Goal: Task Accomplishment & Management: Use online tool/utility

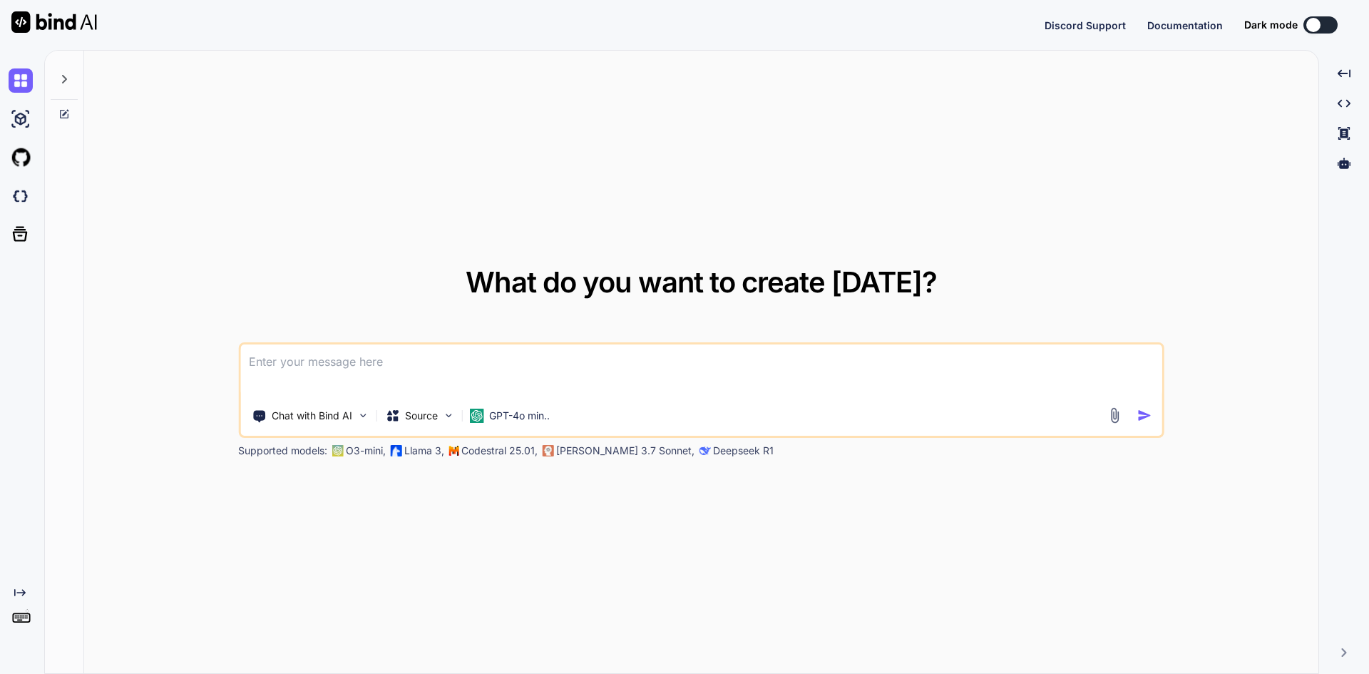
type textarea "x"
click at [311, 379] on textarea at bounding box center [701, 370] width 922 height 53
type textarea "vbf"
click at [351, 362] on textarea "vbf" at bounding box center [701, 370] width 922 height 53
type textarea "x"
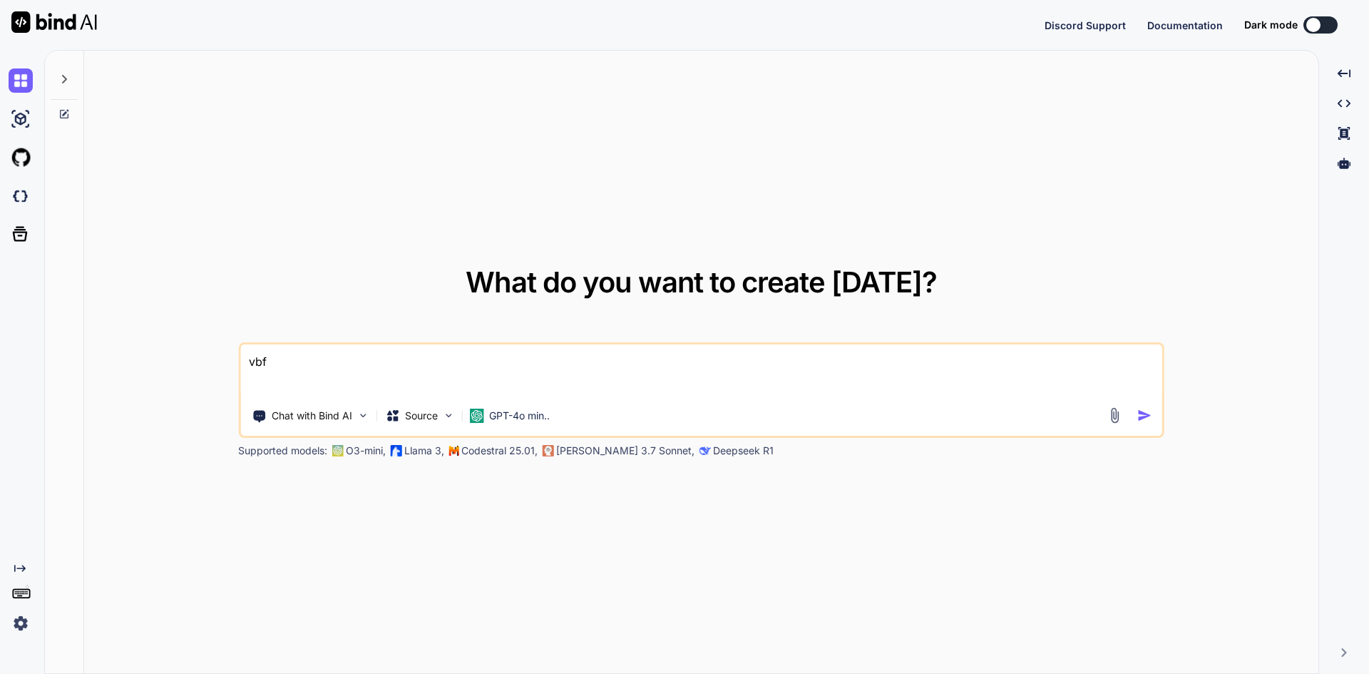
type textarea "vbf"
click at [1151, 415] on img "button" at bounding box center [1144, 415] width 15 height 15
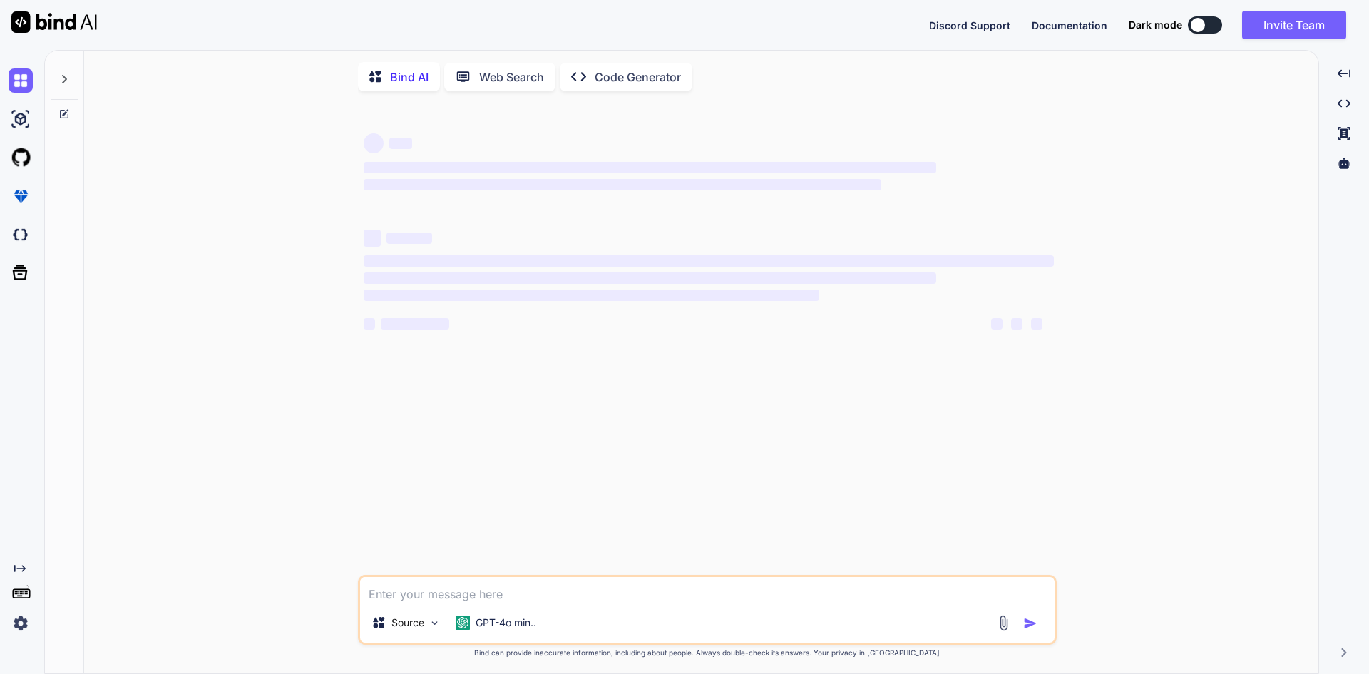
click at [446, 602] on textarea at bounding box center [707, 590] width 694 height 26
type textarea "x"
type textarea "• Design restock UI and display restock list. • Create service and interface fo…"
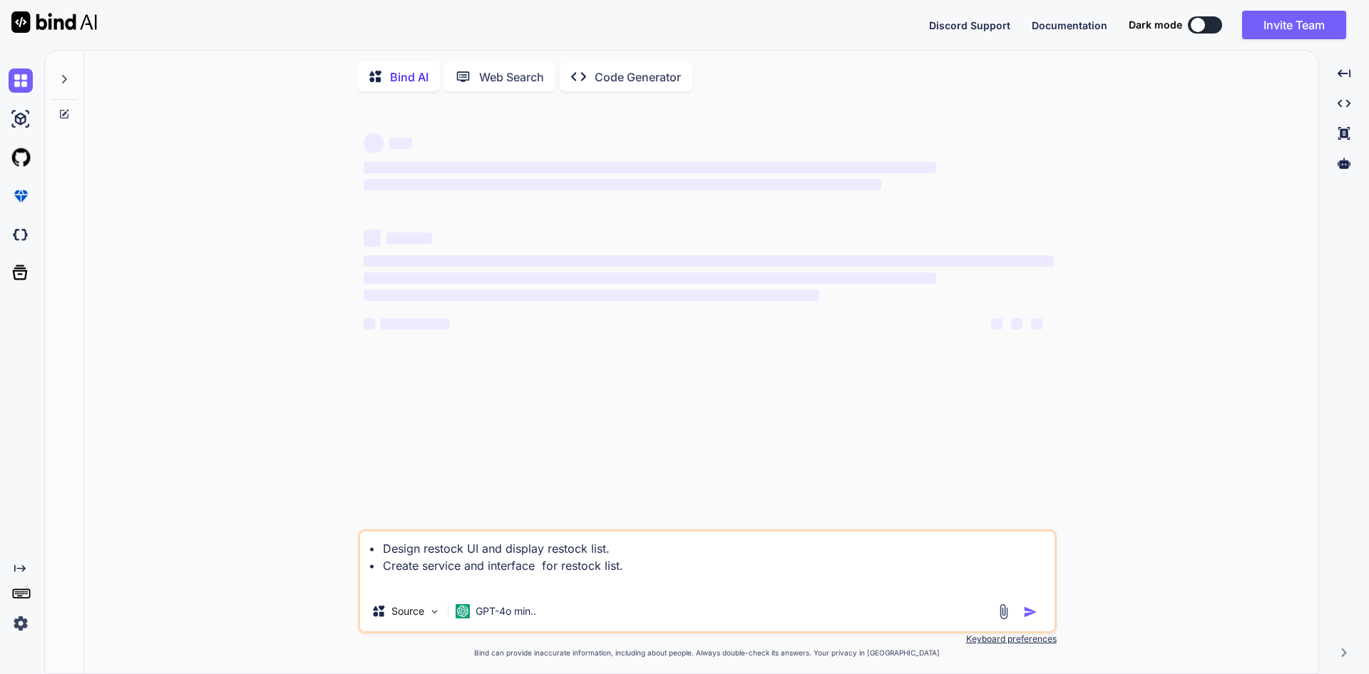
type textarea "x"
type textarea "• Design restock UI and display restock list. • Create service and interface fo…"
type textarea "x"
type textarea "• Design restock UI and display restock list. • Create service and interface fo…"
type textarea "x"
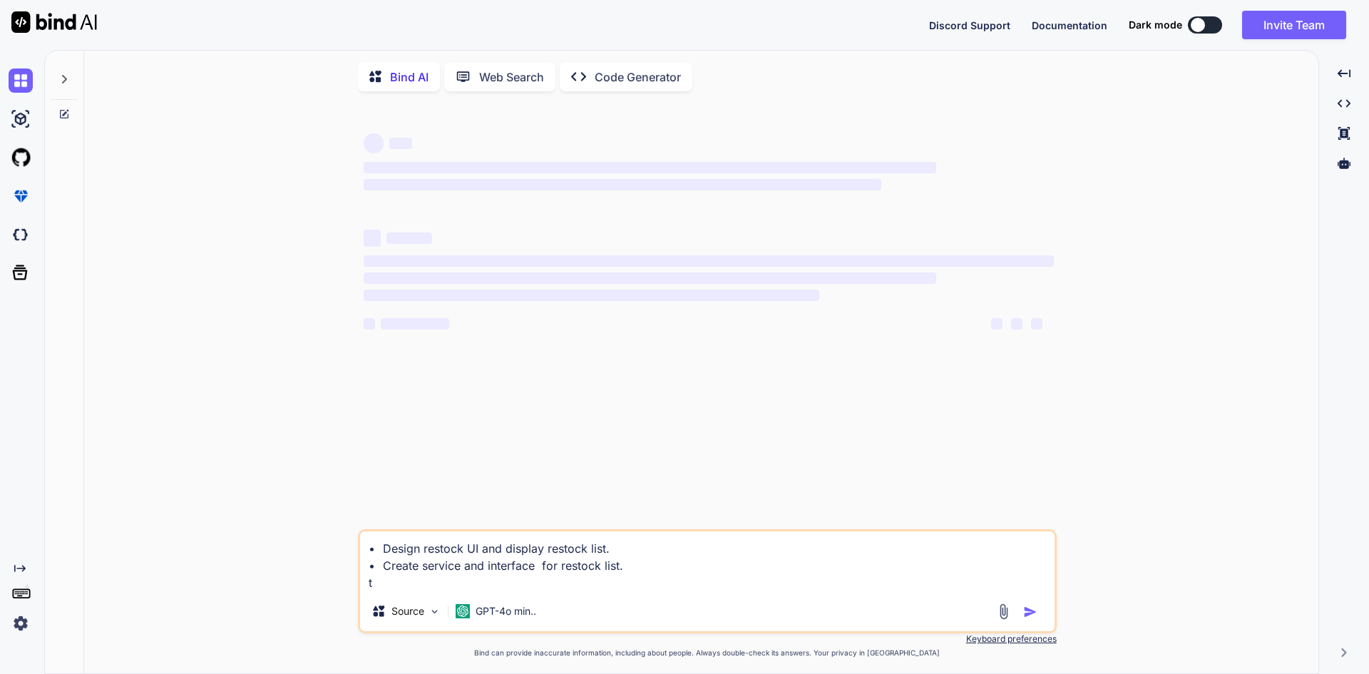
type textarea "• Design restock UI and display restock list. • Create service and interface fo…"
type textarea "x"
type textarea "• Design restock UI and display restock list. • Create service and interface fo…"
type textarea "x"
type textarea "• Design restock UI and display restock list. • Create service and interface fo…"
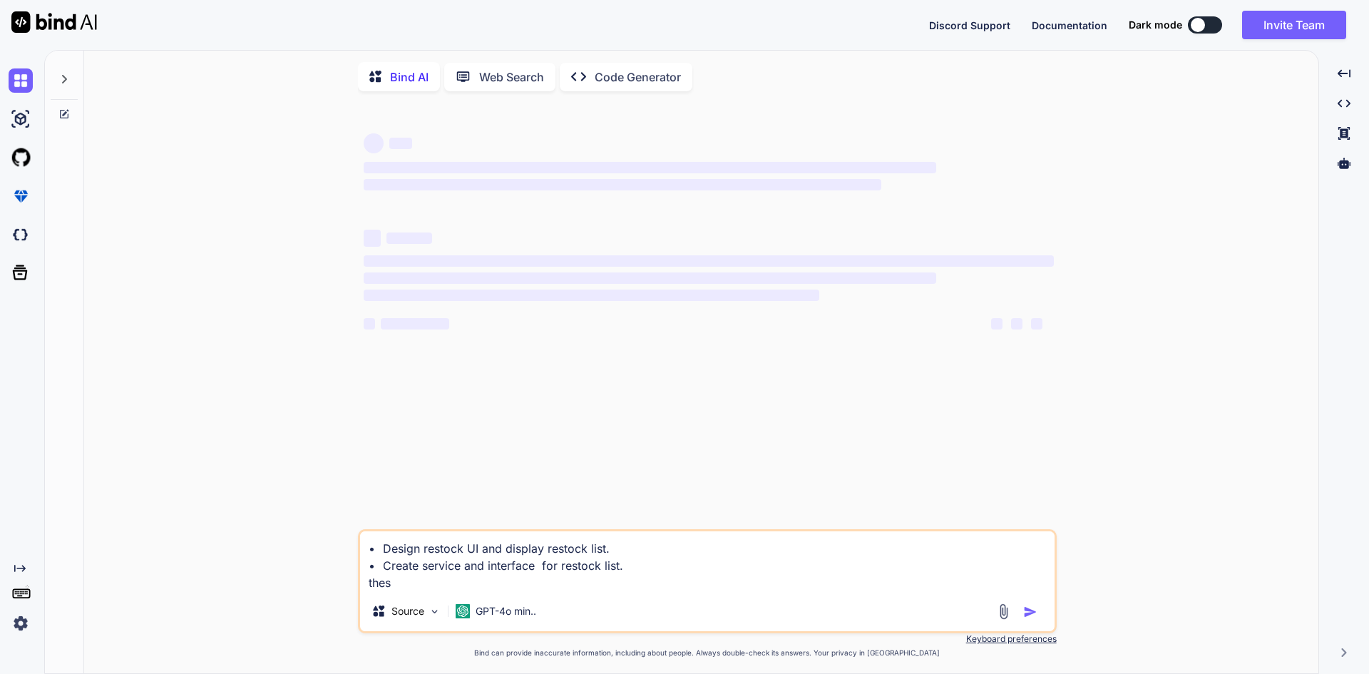
type textarea "x"
type textarea "• Design restock UI and display restock list. • Create service and interface fo…"
type textarea "x"
type textarea "• Design restock UI and display restock list. • Create service and interface fo…"
type textarea "x"
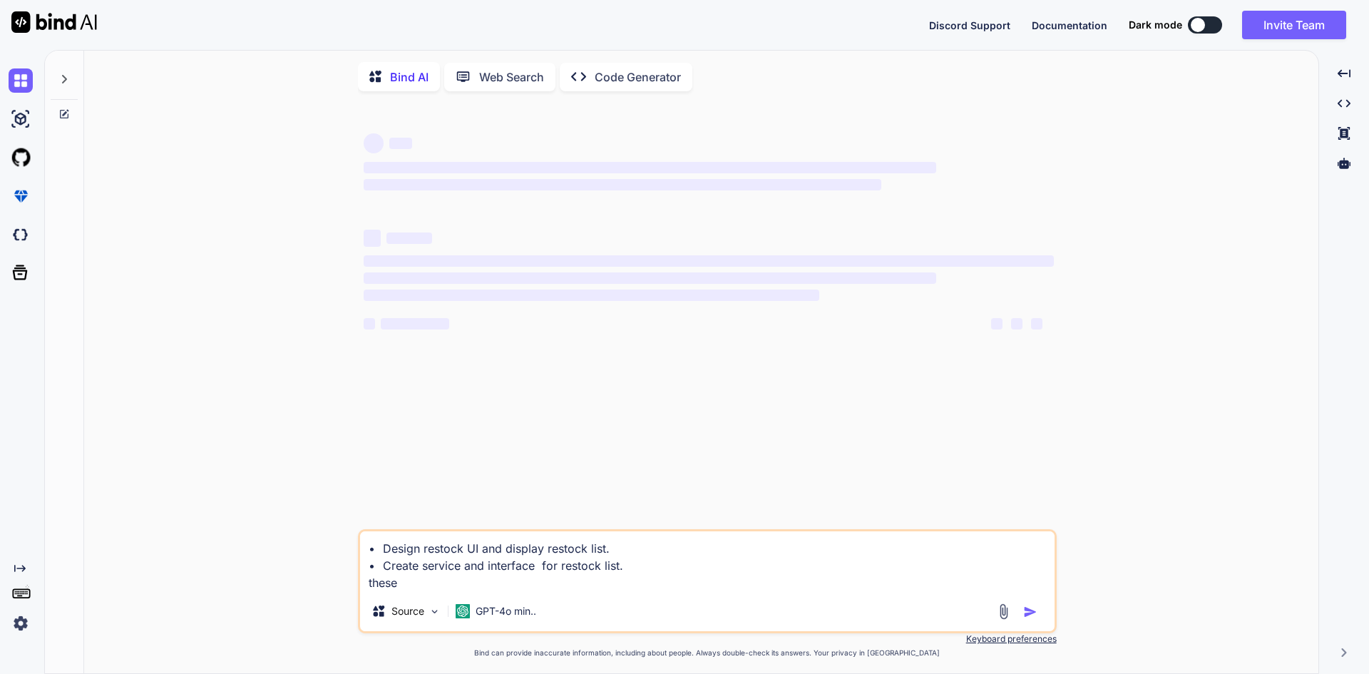
type textarea "• Design restock UI and display restock list. • Create service and interface fo…"
type textarea "x"
type textarea "• Design restock UI and display restock list. • Create service and interface fo…"
type textarea "x"
type textarea "• Design restock UI and display restock list. • Create service and interface fo…"
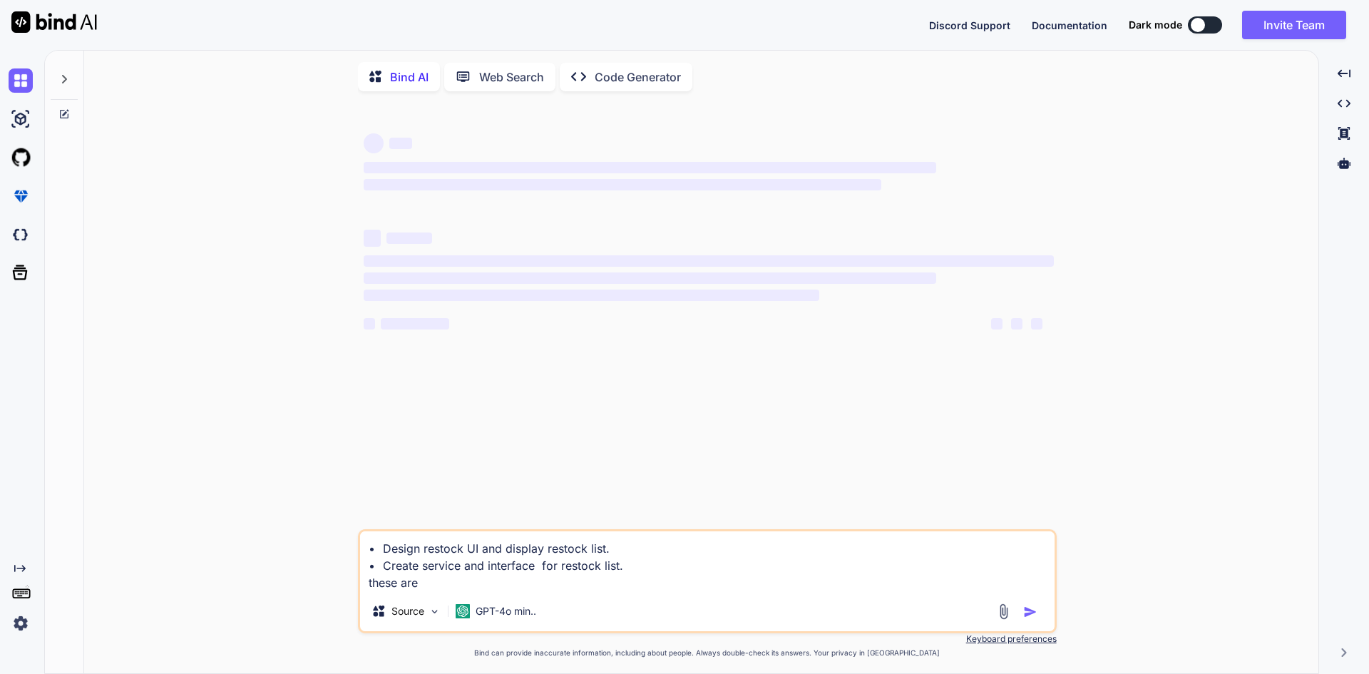
type textarea "x"
type textarea "• Design restock UI and display restock list. • Create service and interface fo…"
type textarea "x"
type textarea "• Design restock UI and display restock list. • Create service and interface fo…"
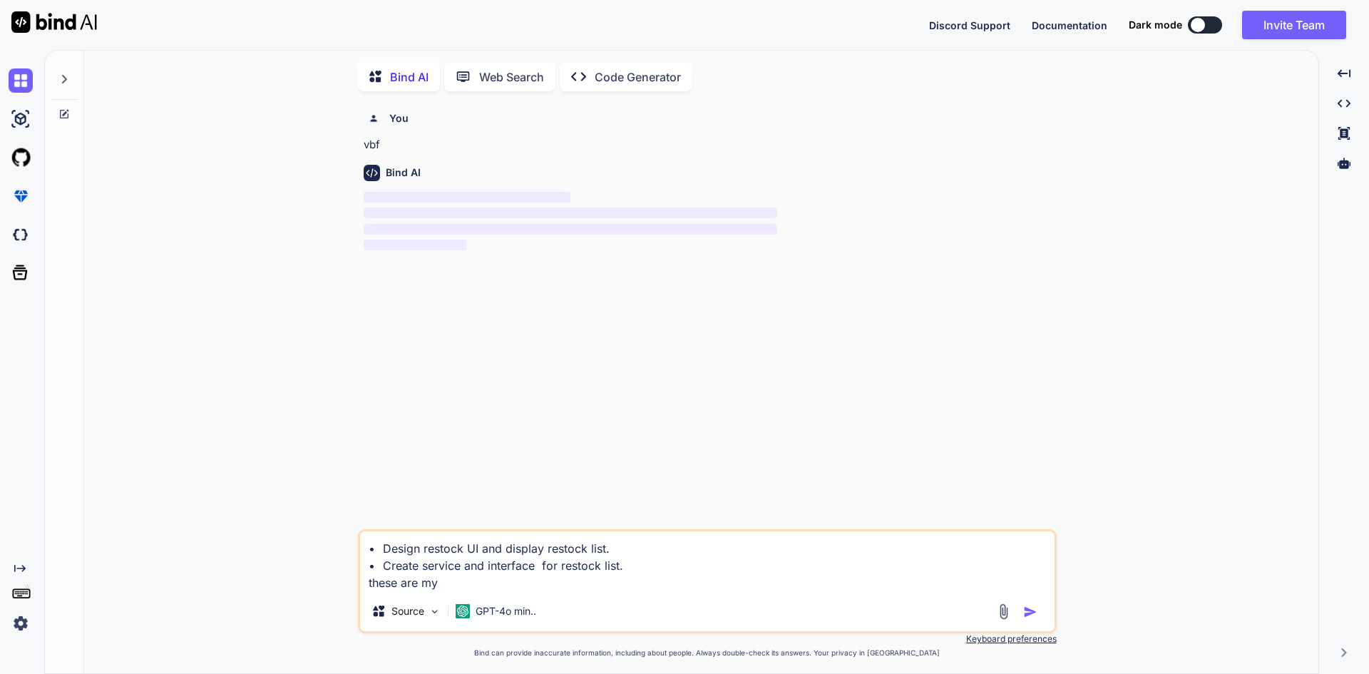
scroll to position [6, 0]
type textarea "x"
type textarea "• Design restock UI and display restock list. • Create service and interface fo…"
type textarea "x"
type textarea "• Design restock UI and display restock list. • Create service and interface fo…"
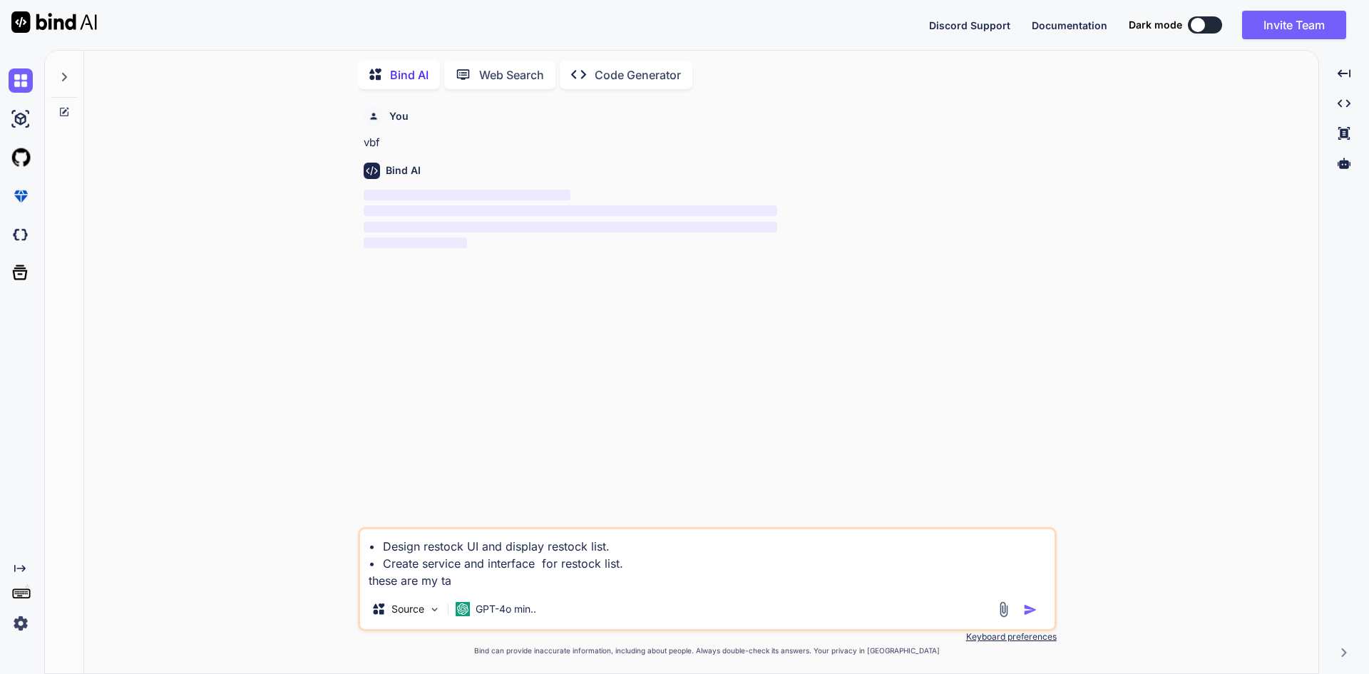
type textarea "x"
type textarea "• Design restock UI and display restock list. • Create service and interface fo…"
type textarea "x"
type textarea "• Design restock UI and display restock list. • Create service and interface fo…"
type textarea "x"
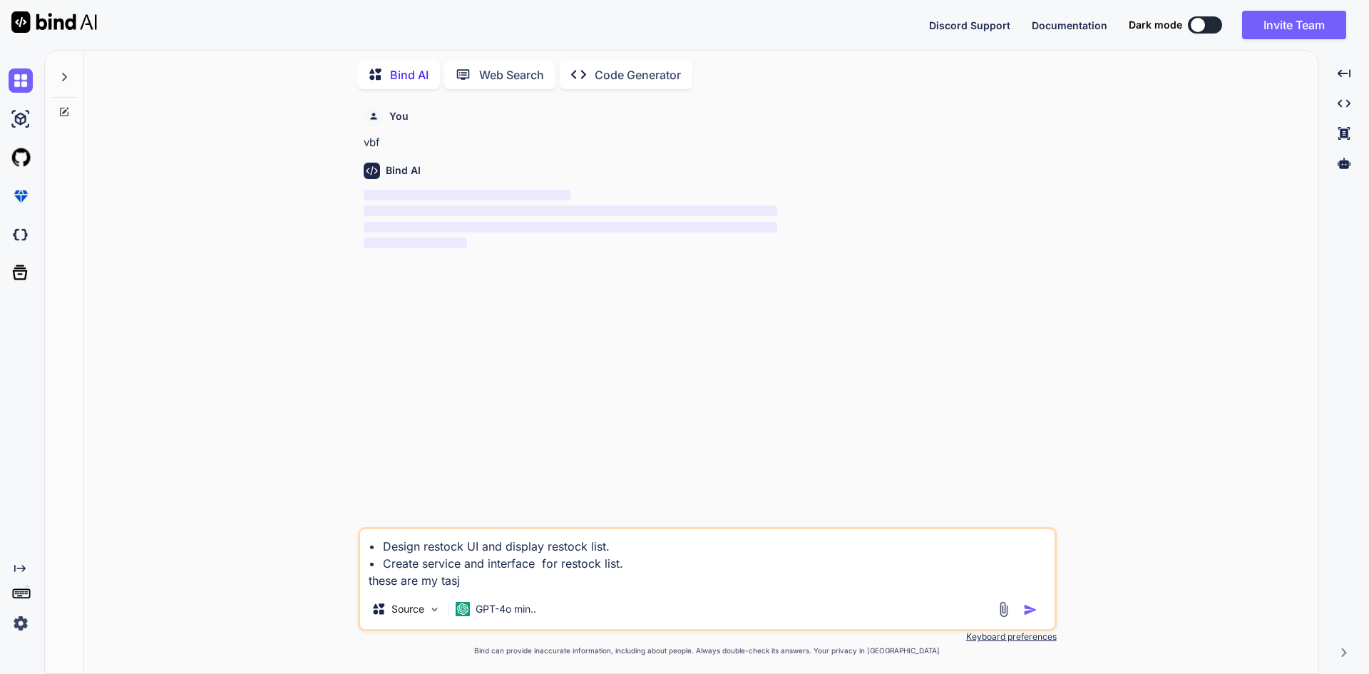
type textarea "• Design restock UI and display restock list. • Create service and interface fo…"
type textarea "x"
type textarea "• Design restock UI and display restock list. • Create service and interface fo…"
type textarea "x"
type textarea "• Design restock UI and display restock list. • Create service and interface fo…"
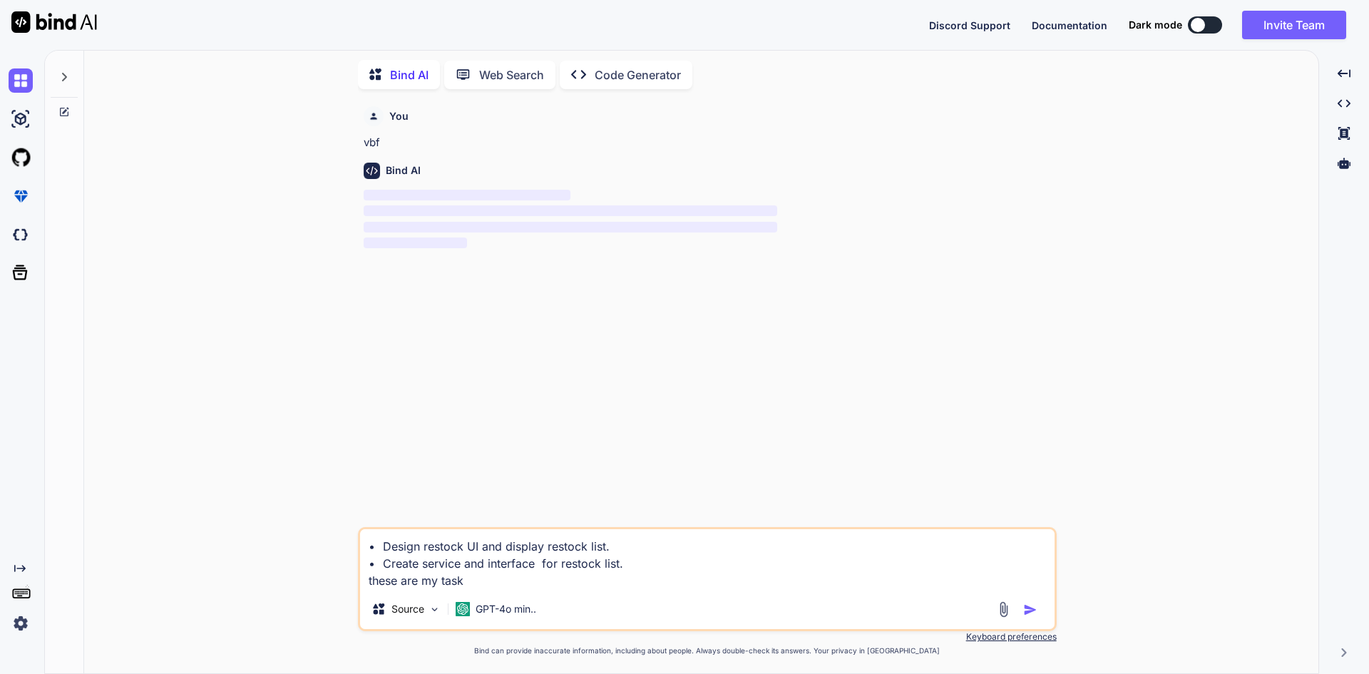
type textarea "x"
type textarea "• Design restock UI and display restock list. • Create service and interface fo…"
type textarea "x"
type textarea "• Design restock UI and display restock list. • Create service and interface fo…"
type textarea "x"
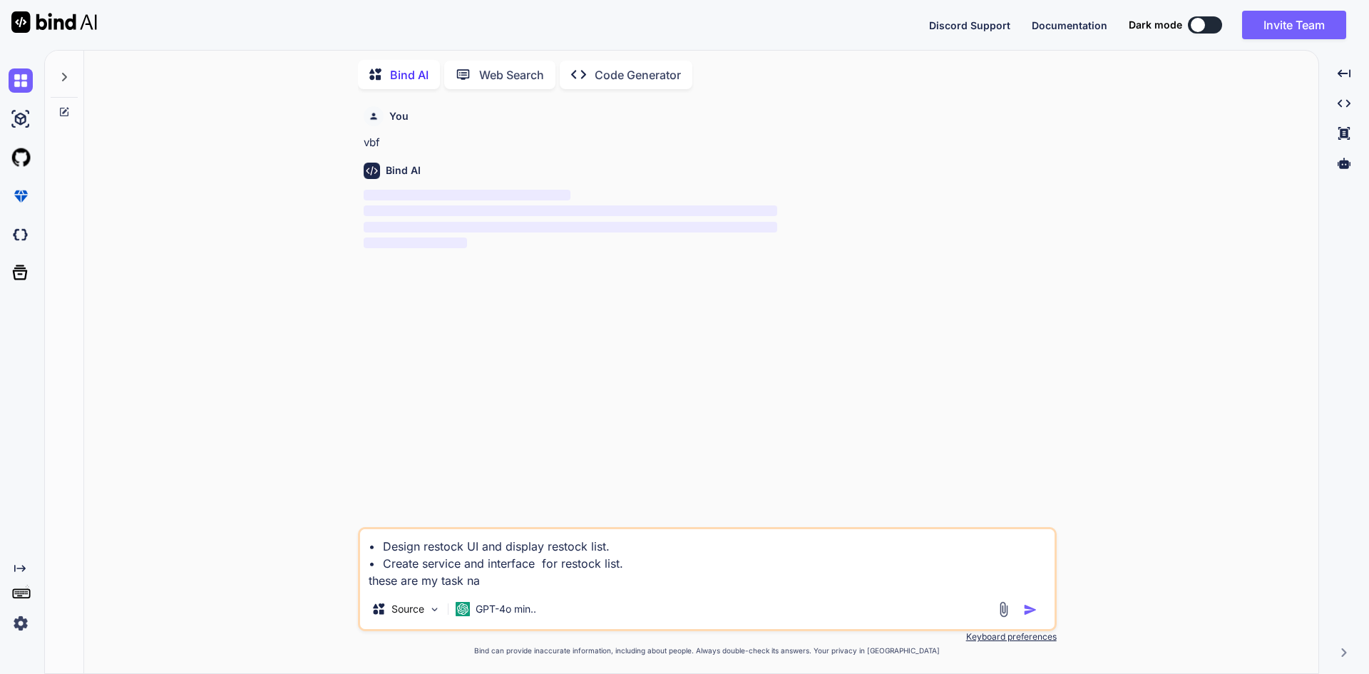
type textarea "• Design restock UI and display restock list. • Create service and interface fo…"
type textarea "x"
type textarea "• Design restock UI and display restock list. • Create service and interface fo…"
type textarea "x"
type textarea "• Design restock UI and display restock list. • Create service and interface fo…"
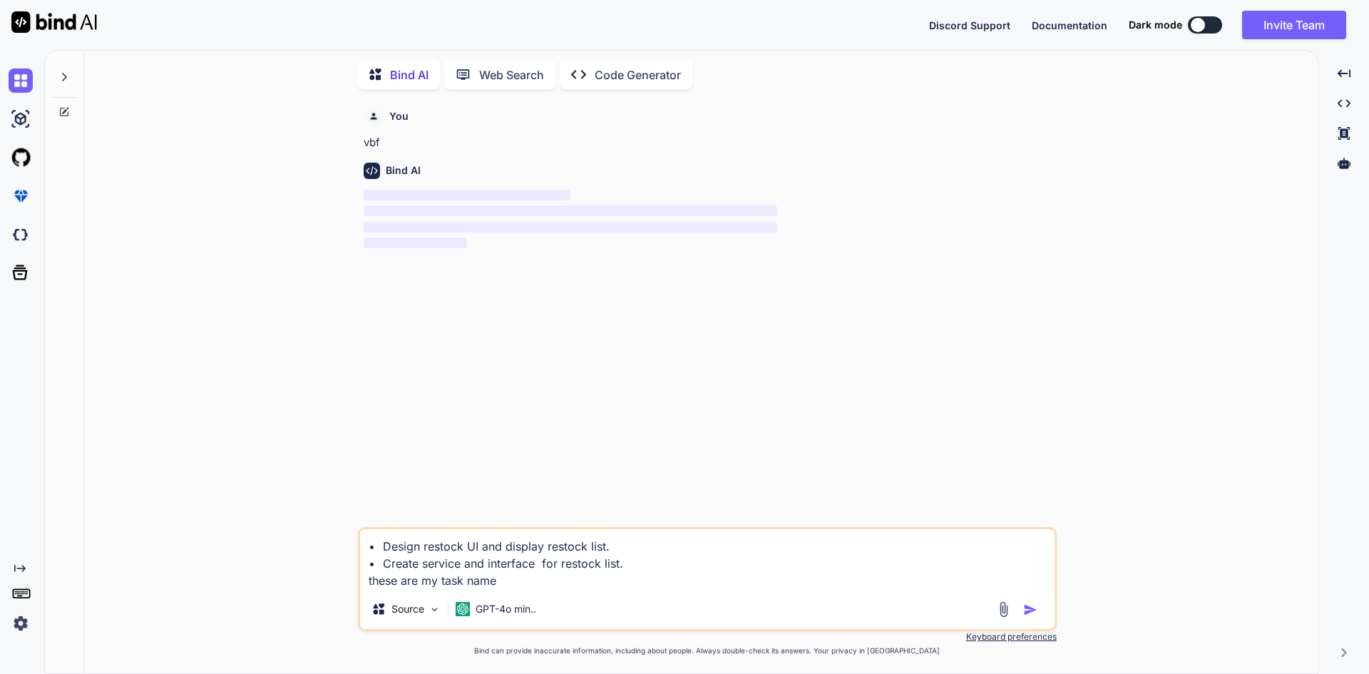
type textarea "x"
type textarea "• Design restock UI and display restock list. • Create service and interface fo…"
type textarea "x"
type textarea "• Design restock UI and display restock list. • Create service and interface fo…"
type textarea "x"
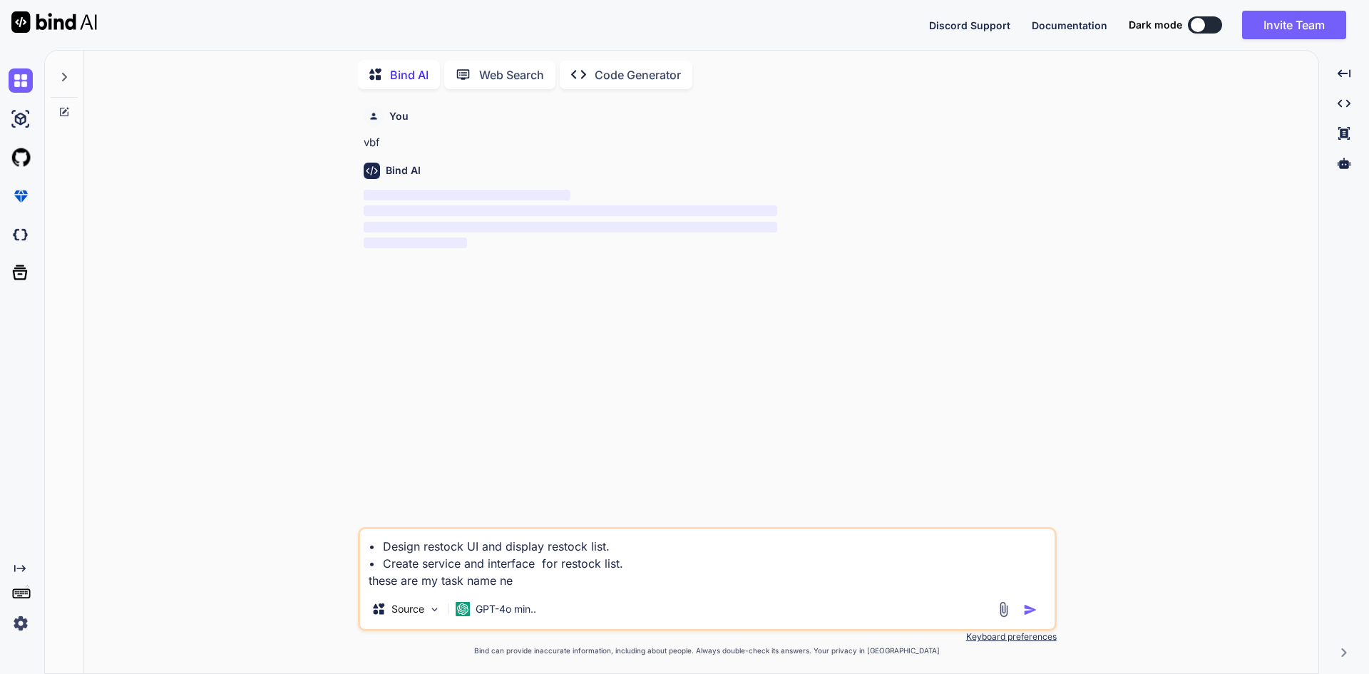
type textarea "• Design restock UI and display restock list. • Create service and interface fo…"
type textarea "x"
type textarea "• Design restock UI and display restock list. • Create service and interface fo…"
type textarea "x"
type textarea "• Design restock UI and display restock list. • Create service and interface fo…"
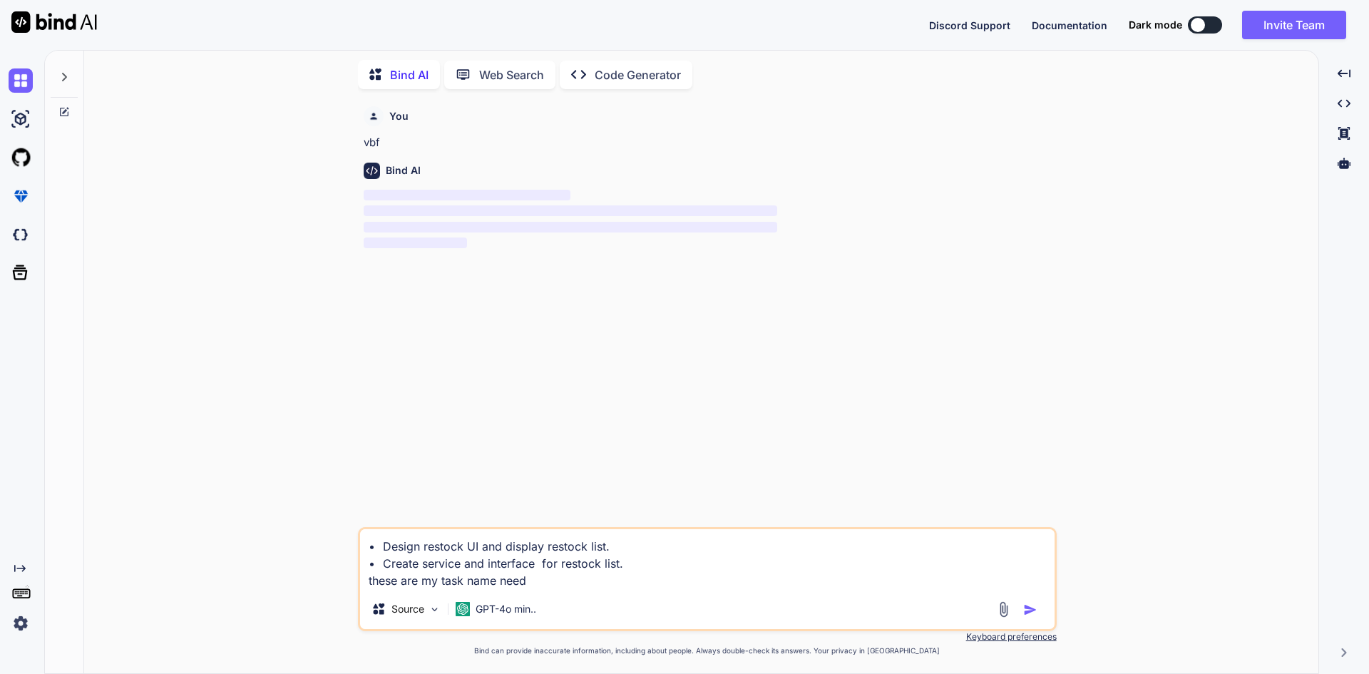
type textarea "x"
type textarea "• Design restock UI and display restock list. • Create service and interface fo…"
type textarea "x"
type textarea "• Design restock UI and display restock list. • Create service and interface fo…"
type textarea "x"
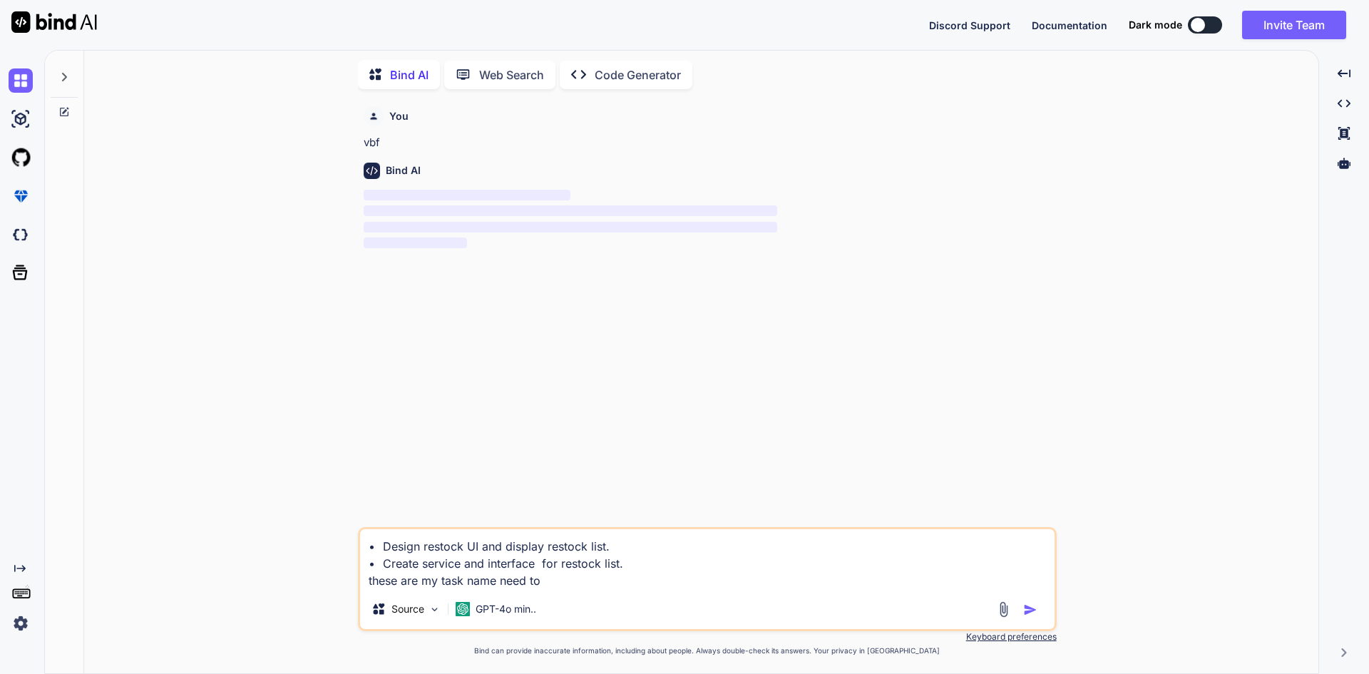
type textarea "• Design restock UI and display restock list. • Create service and interface fo…"
type textarea "x"
type textarea "• Design restock UI and display restock list. • Create service and interface fo…"
type textarea "x"
type textarea "• Design restock UI and display restock list. • Create service and interface fo…"
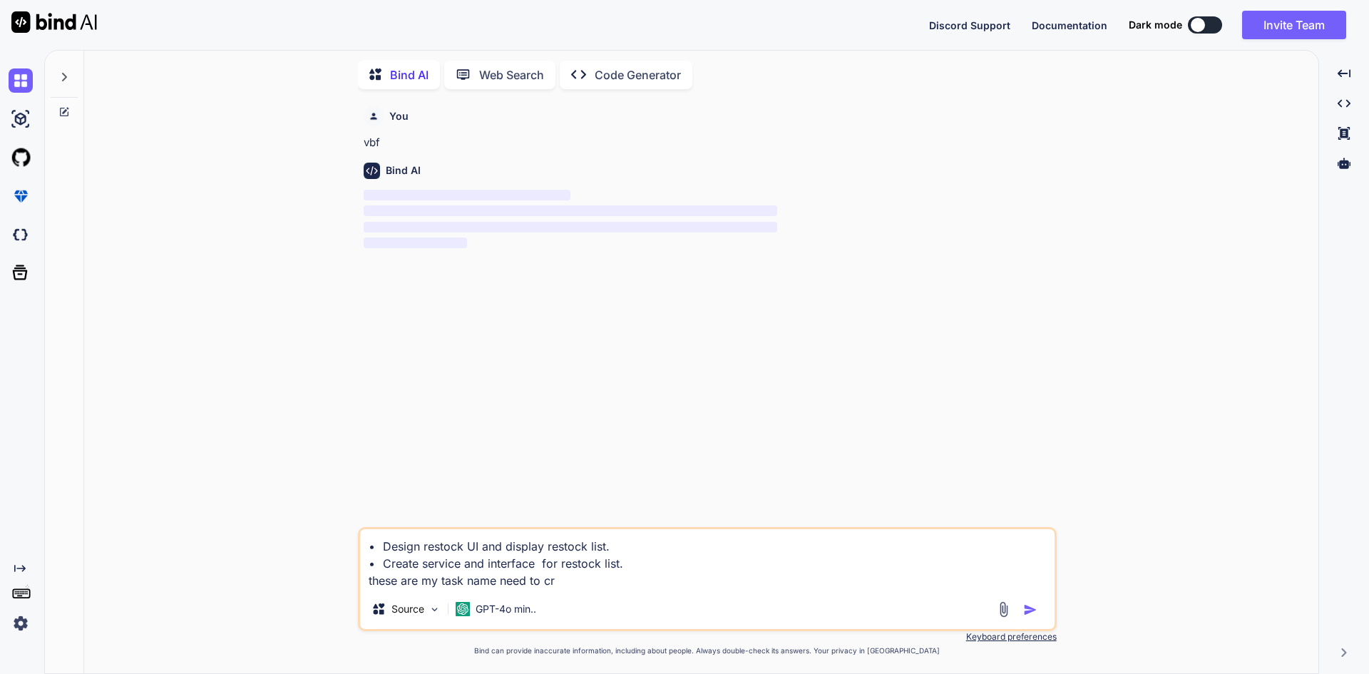
type textarea "x"
type textarea "• Design restock UI and display restock list. • Create service and interface fo…"
type textarea "x"
type textarea "• Design restock UI and display restock list. • Create service and interface fo…"
type textarea "x"
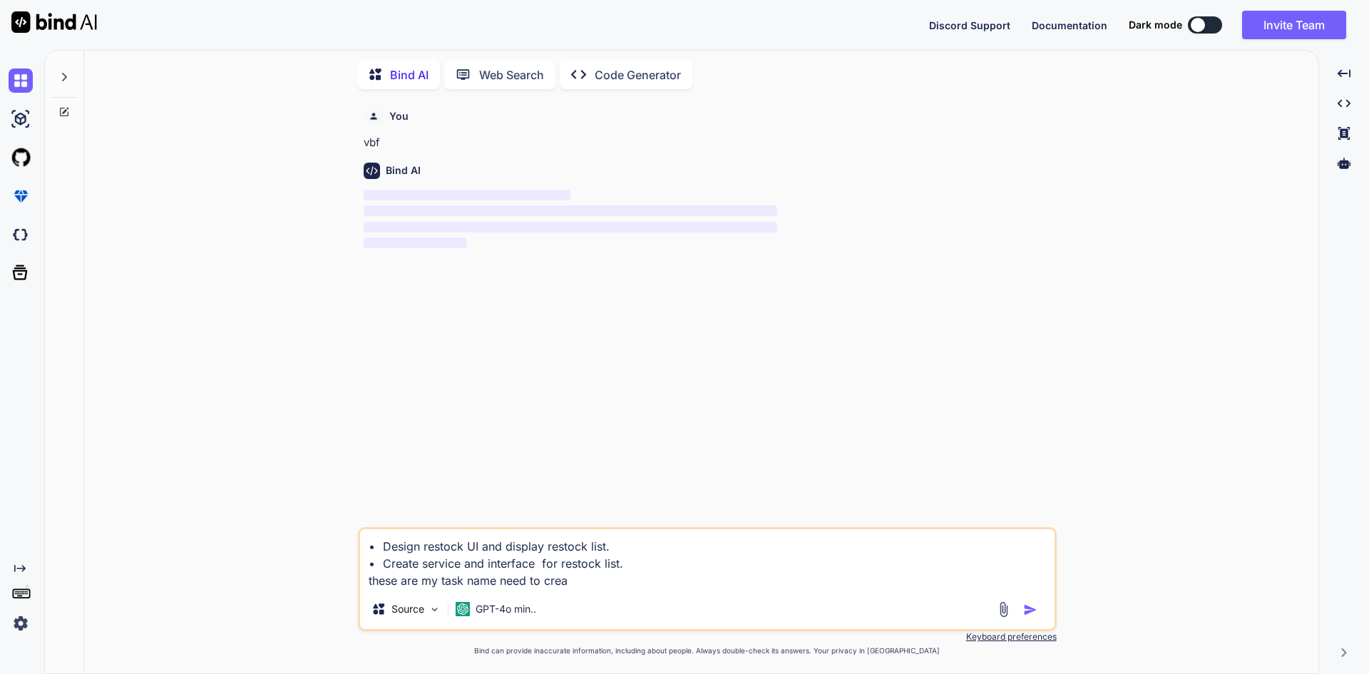
type textarea "• Design restock UI and display restock list. • Create service and interface fo…"
type textarea "x"
type textarea "• Design restock UI and display restock list. • Create service and interface fo…"
type textarea "x"
type textarea "• Design restock UI and display restock list. • Create service and interface fo…"
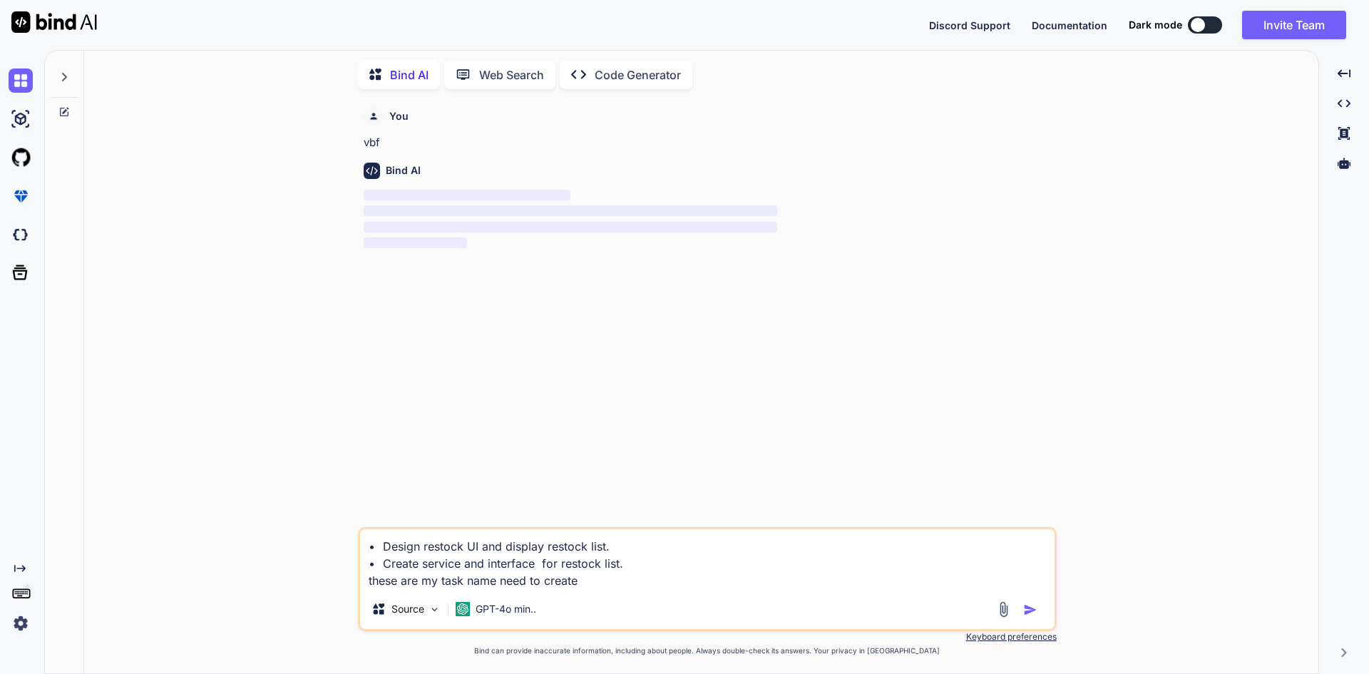
type textarea "x"
type textarea "• Design restock UI and display restock list. • Create service and interface fo…"
type textarea "x"
type textarea "• Design restock UI and display restock list. • Create service and interface fo…"
type textarea "x"
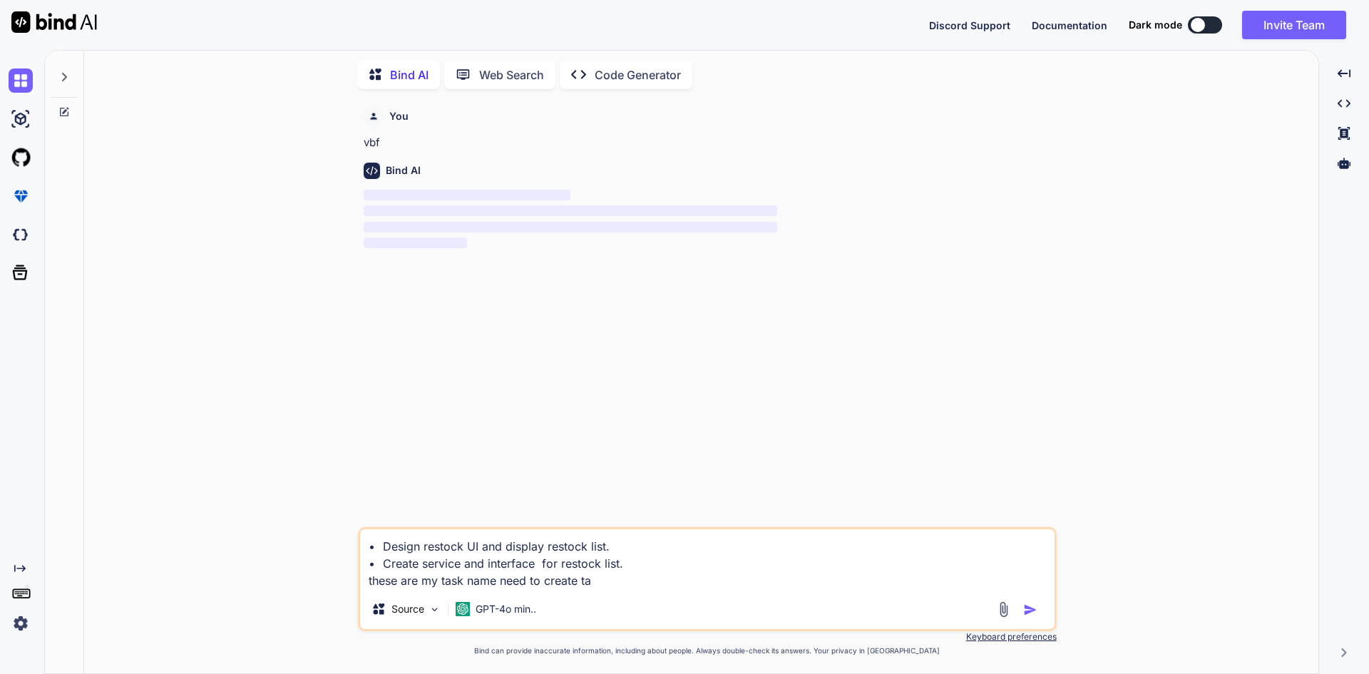
type textarea "• Design restock UI and display restock list. • Create service and interface fo…"
type textarea "x"
type textarea "• Design restock UI and display restock list. • Create service and interface fo…"
type textarea "x"
type textarea "• Design restock UI and display restock list. • Create service and interface fo…"
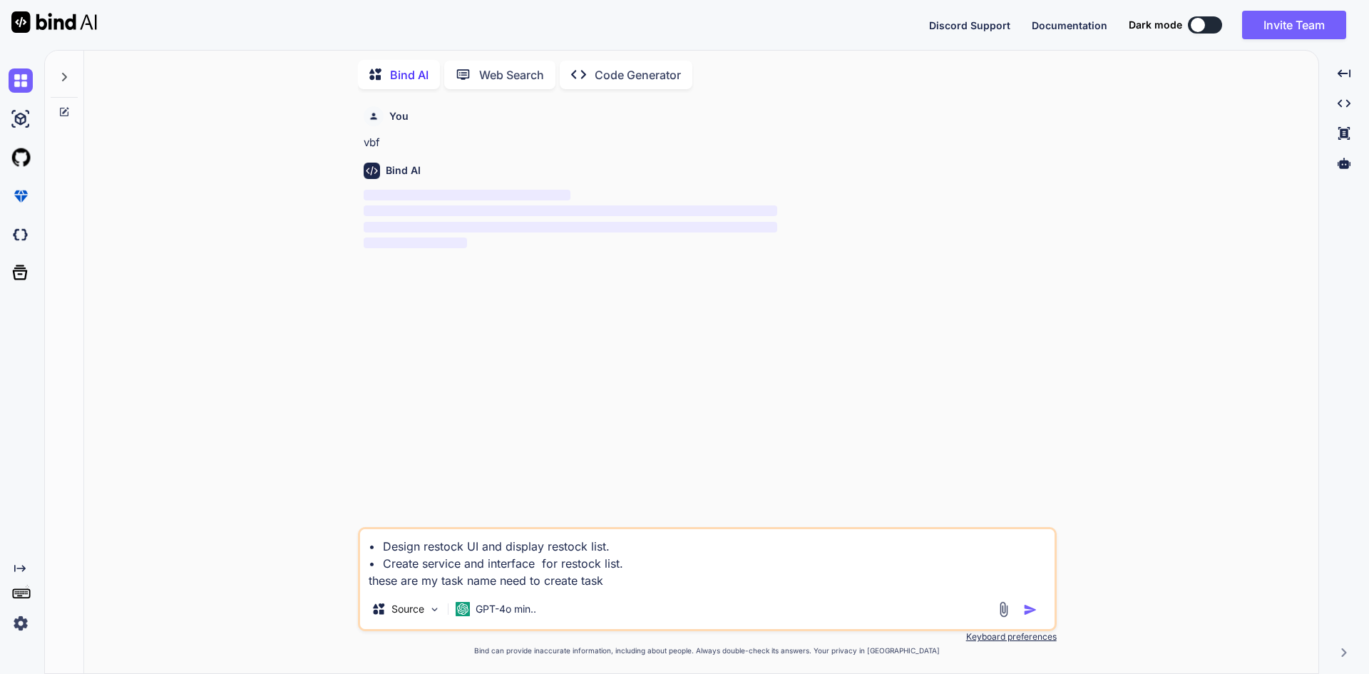
type textarea "x"
type textarea "• Design restock UI and display restock list. • Create service and interface fo…"
type textarea "x"
type textarea "• Design restock UI and display restock list. • Create service and interface fo…"
type textarea "x"
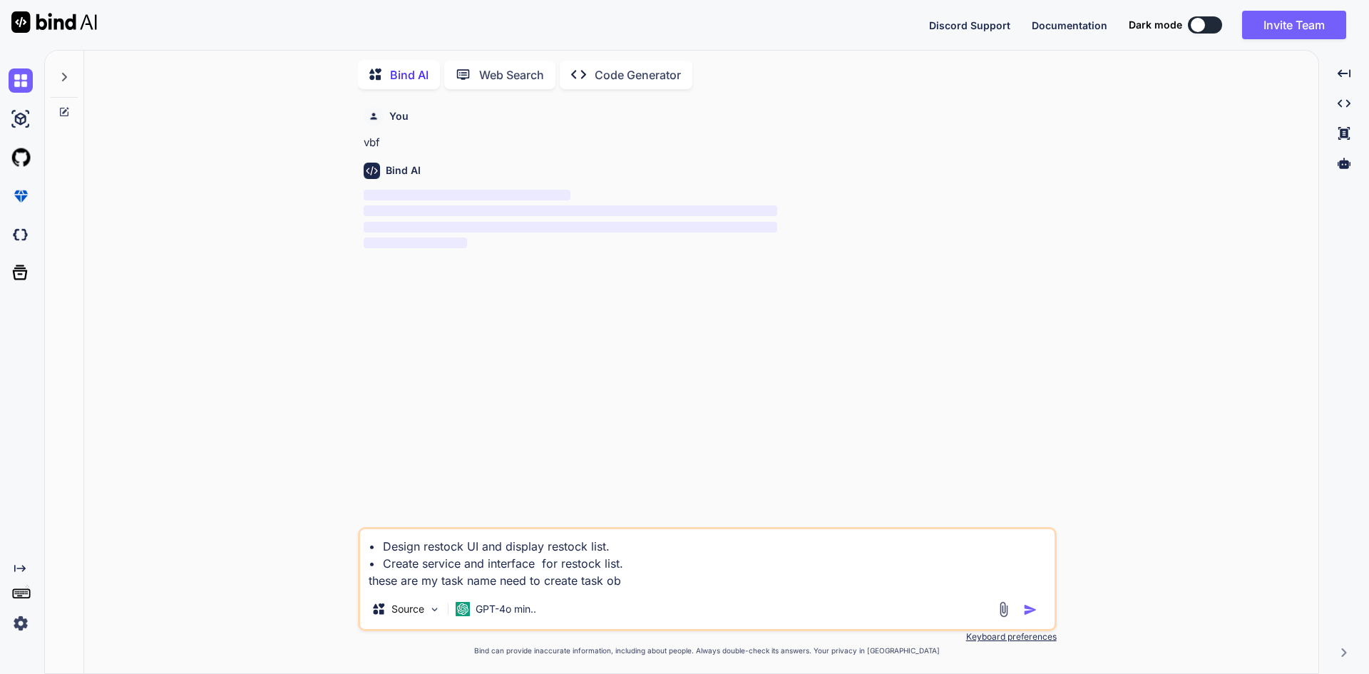
type textarea "• Design restock UI and display restock list. • Create service and interface fo…"
type textarea "x"
type textarea "• Design restock UI and display restock list. • Create service and interface fo…"
type textarea "x"
type textarea "• Design restock UI and display restock list. • Create service and interface fo…"
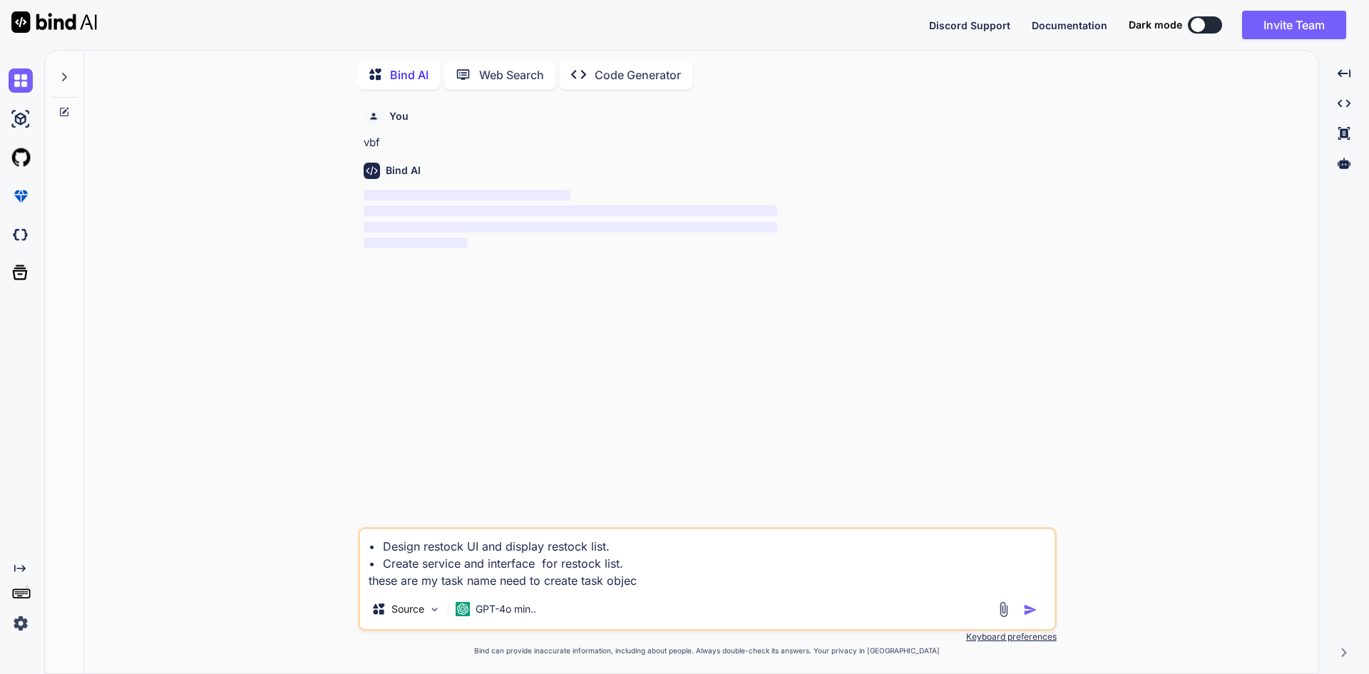
type textarea "x"
type textarea "• Design restock UI and display restock list. • Create service and interface fo…"
type textarea "x"
type textarea "• Design restock UI and display restock list. • Create service and interface fo…"
type textarea "x"
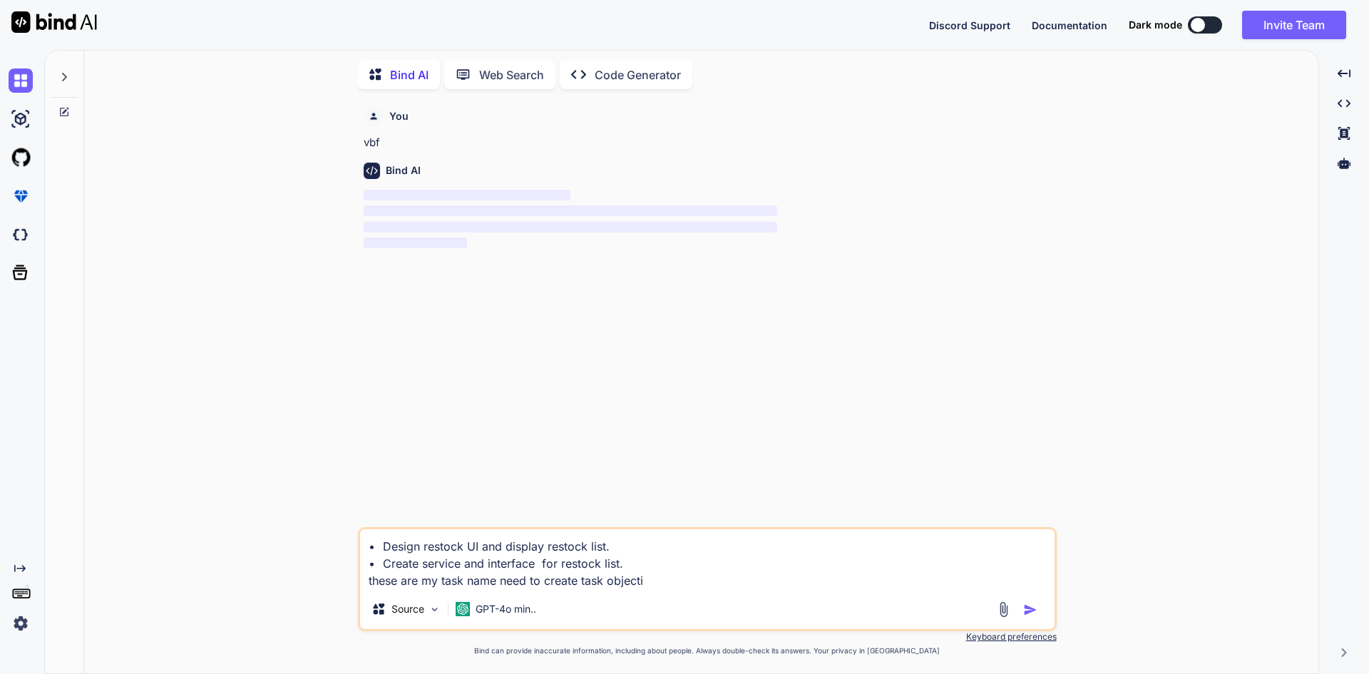
type textarea "• Design restock UI and display restock list. • Create service and interface fo…"
type textarea "x"
type textarea "• Design restock UI and display restock list. • Create service and interface fo…"
type textarea "x"
type textarea "• Design restock UI and display restock list. • Create service and interface fo…"
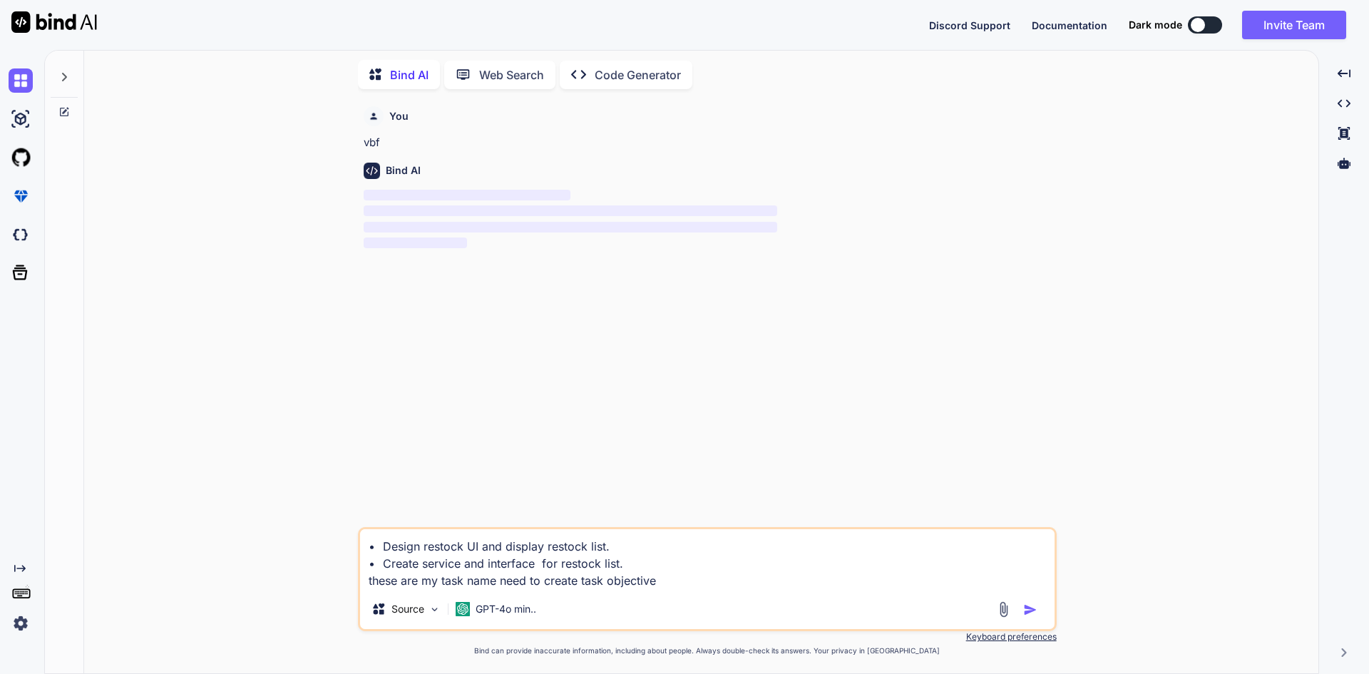
type textarea "x"
type textarea "• Design restock UI and display restock list. • Create service and interface fo…"
type textarea "x"
type textarea "• Design restock UI and display restock list. • Create service and interface fo…"
type textarea "x"
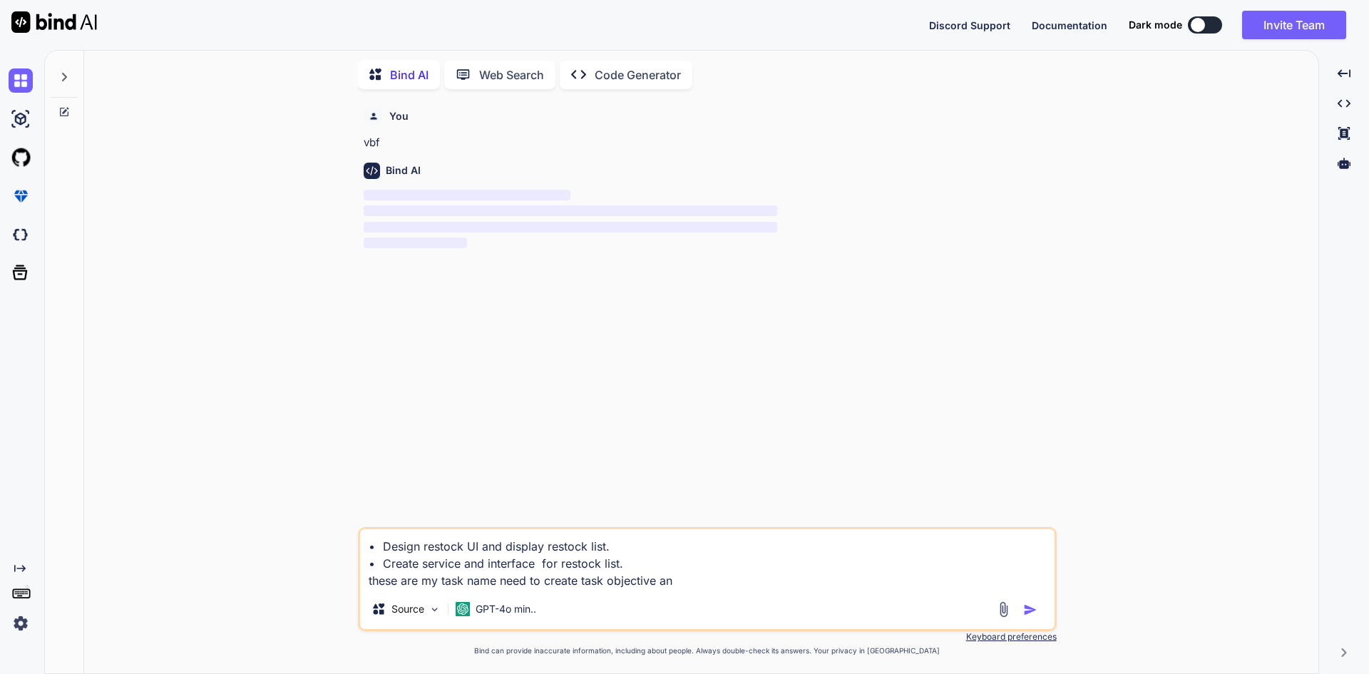
type textarea "• Design restock UI and display restock list. • Create service and interface fo…"
type textarea "x"
type textarea "• Design restock UI and display restock list. • Create service and interface fo…"
type textarea "x"
type textarea "• Design restock UI and display restock list. • Create service and interface fo…"
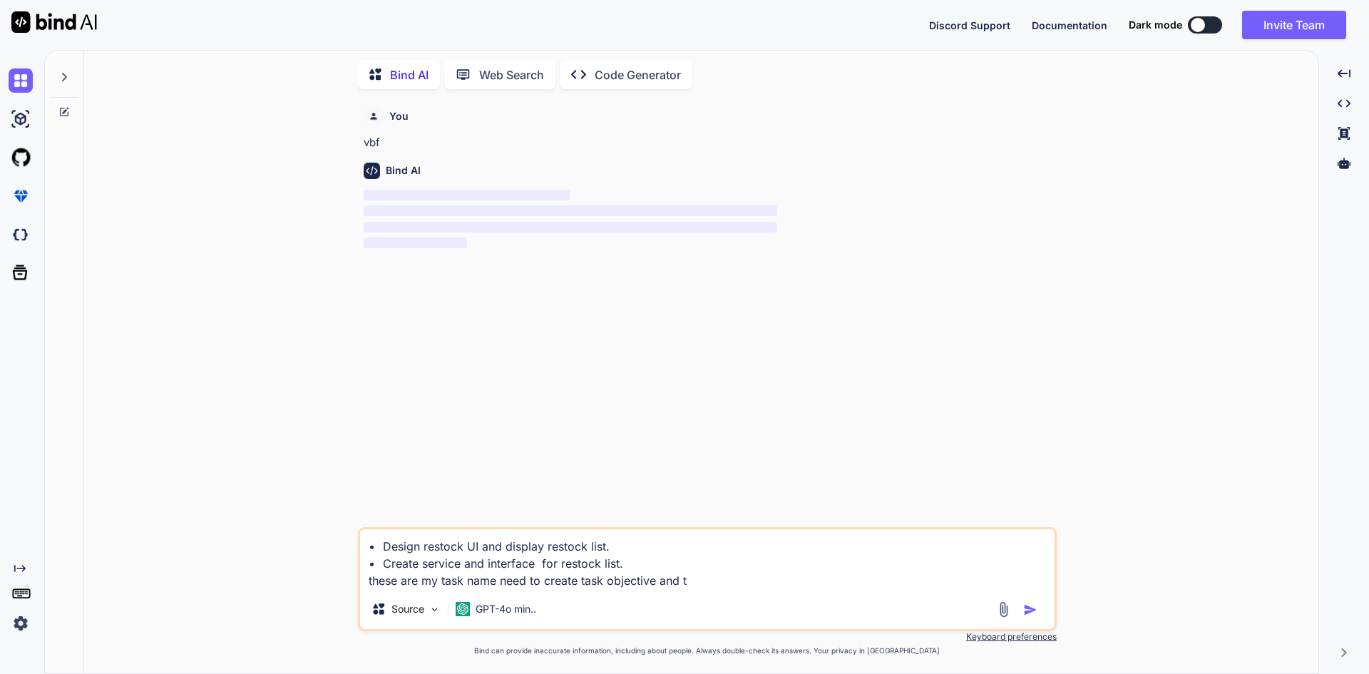
type textarea "x"
type textarea "• Design restock UI and display restock list. • Create service and interface fo…"
type textarea "x"
type textarea "• Design restock UI and display restock list. • Create service and interface fo…"
type textarea "x"
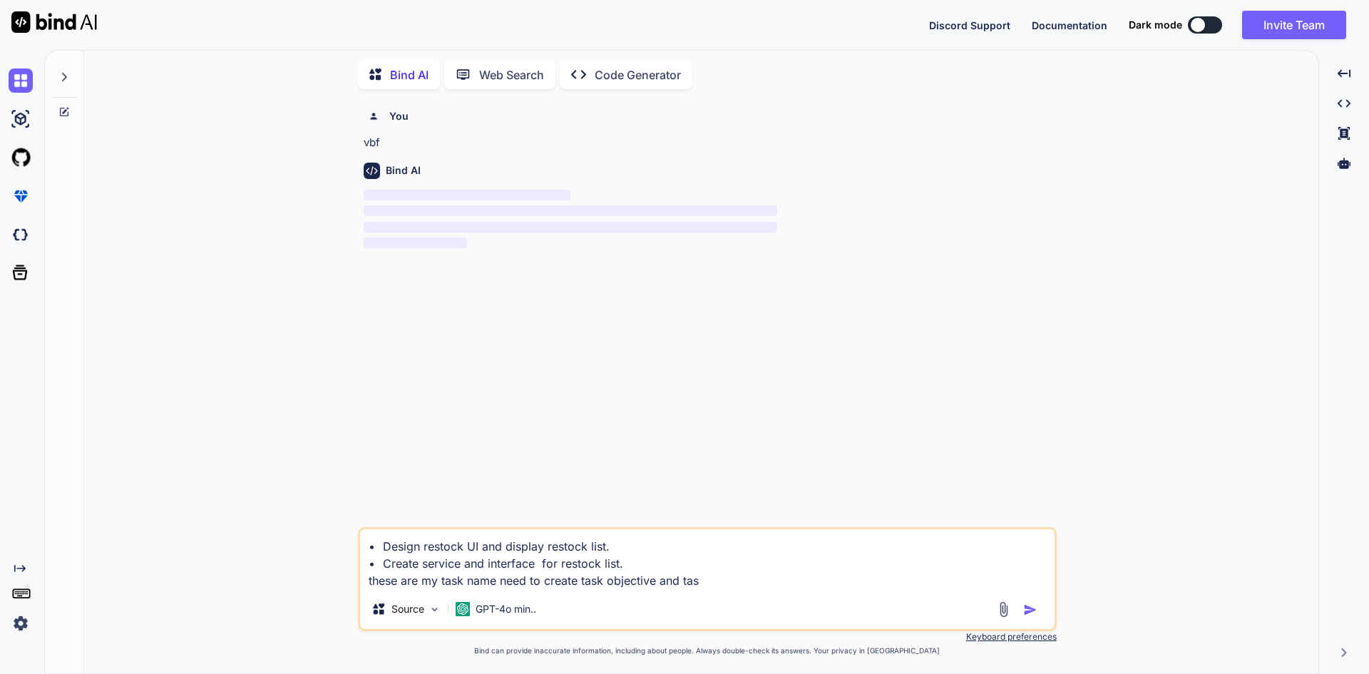
type textarea "• Design restock UI and display restock list. • Create service and interface fo…"
type textarea "x"
type textarea "• Design restock UI and display restock list. • Create service and interface fo…"
type textarea "x"
type textarea "• Design restock UI and display restock list. • Create service and interface fo…"
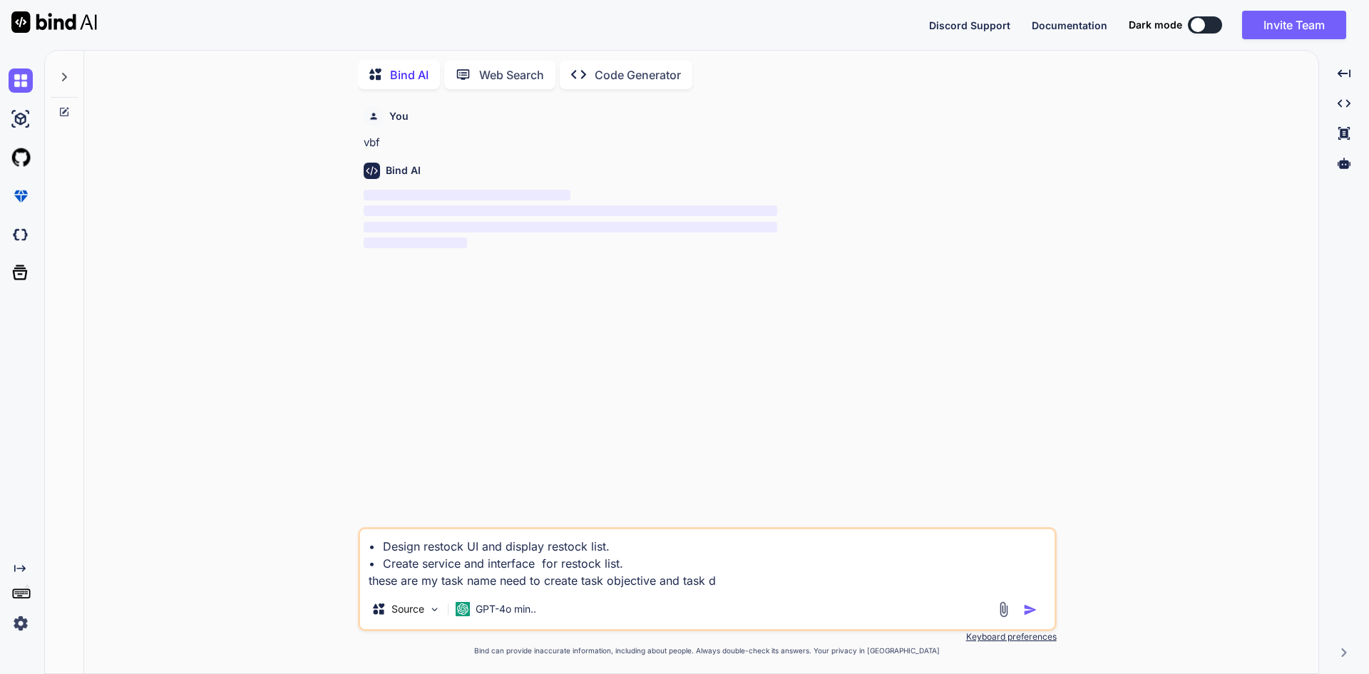
type textarea "x"
type textarea "• Design restock UI and display restock list. • Create service and interface fo…"
type textarea "x"
type textarea "• Design restock UI and display restock list. • Create service and interface fo…"
type textarea "x"
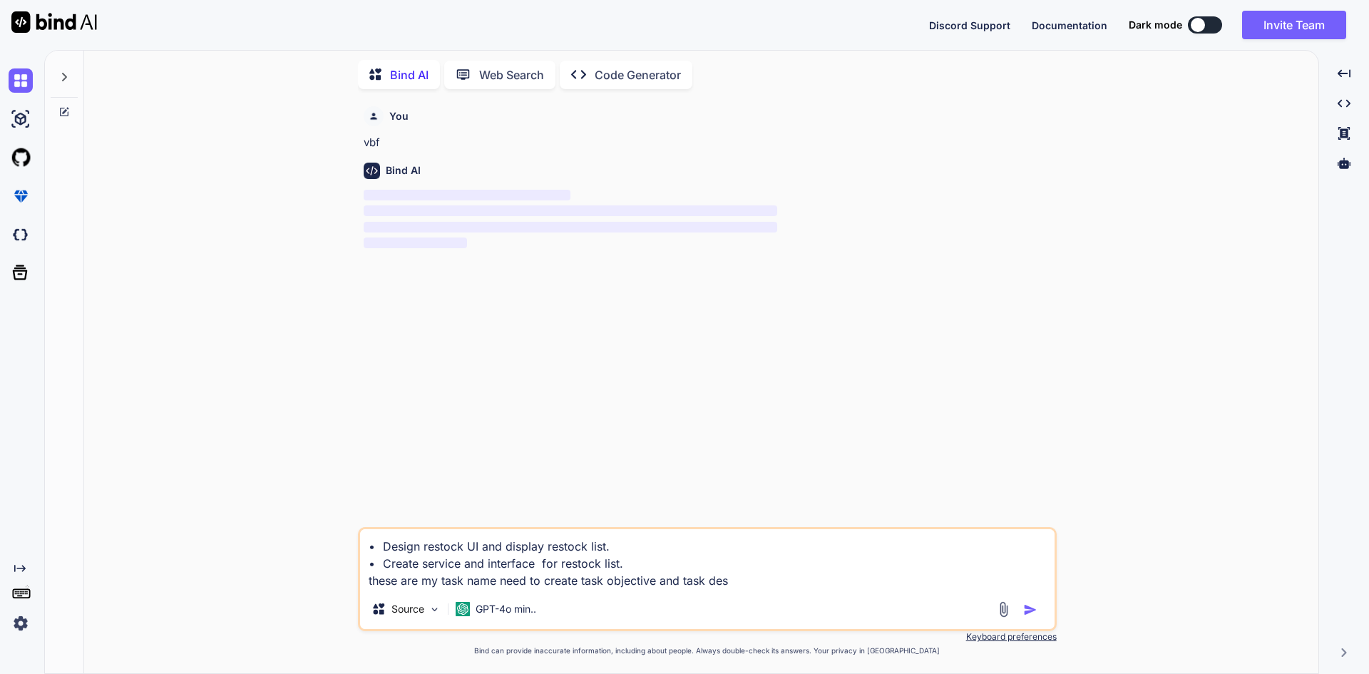
type textarea "• Design restock UI and display restock list. • Create service and interface fo…"
type textarea "x"
type textarea "• Design restock UI and display restock list. • Create service and interface fo…"
type textarea "x"
type textarea "• Design restock UI and display restock list. • Create service and interface fo…"
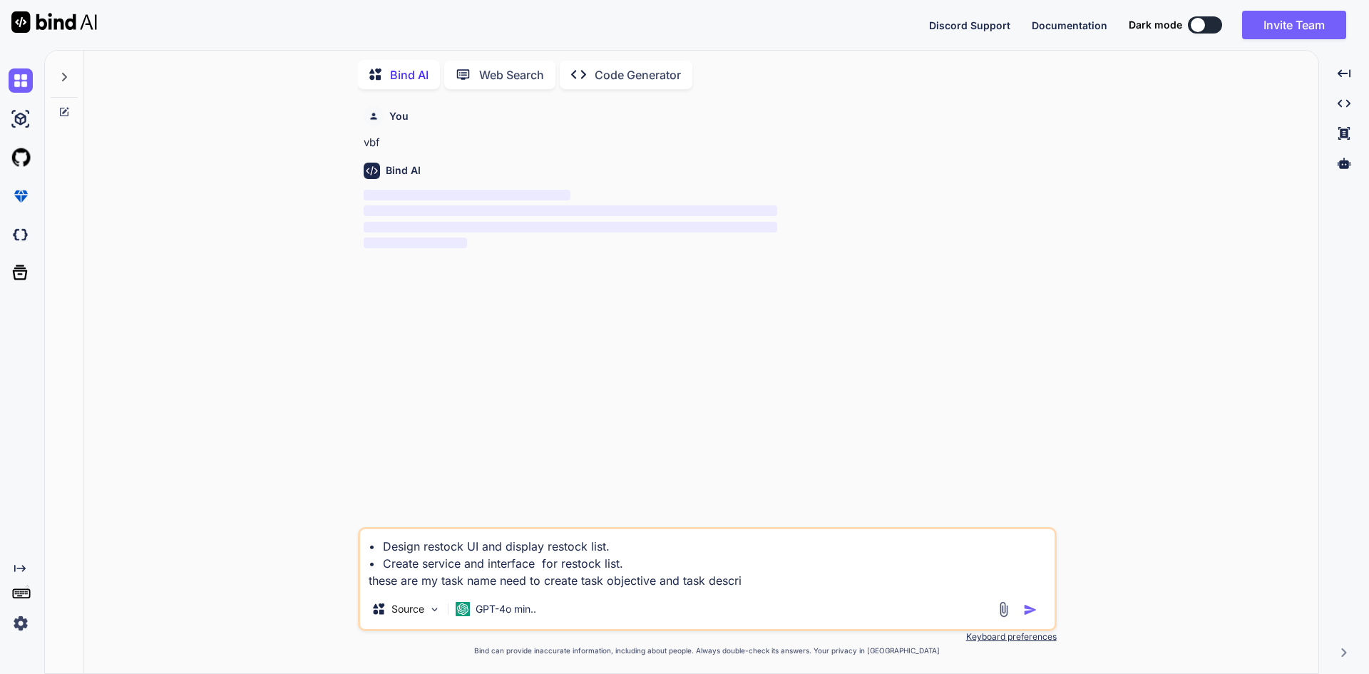
type textarea "x"
type textarea "• Design restock UI and display restock list. • Create service and interface fo…"
type textarea "x"
type textarea "• Design restock UI and display restock list. • Create service and interface fo…"
type textarea "x"
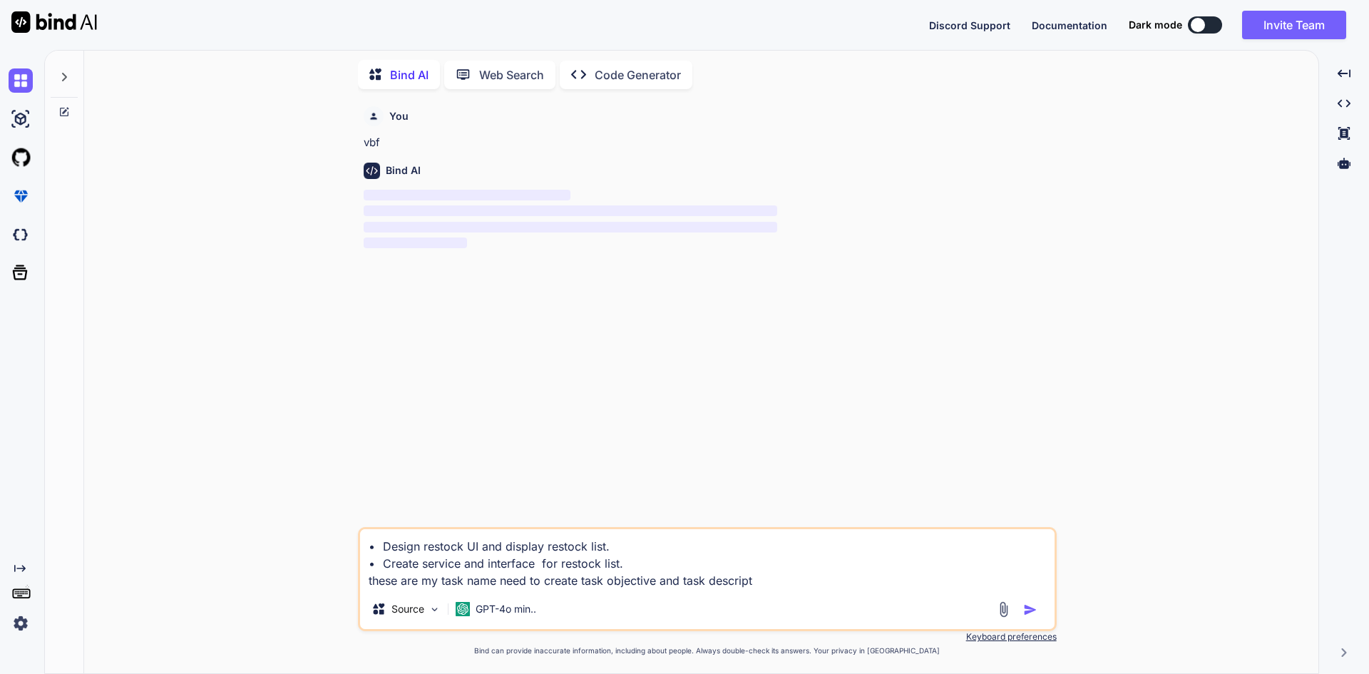
type textarea "• Design restock UI and display restock list. • Create service and interface fo…"
type textarea "x"
type textarea "• Design restock UI and display restock list. • Create service and interface fo…"
type textarea "x"
type textarea "• Design restock UI and display restock list. • Create service and interface fo…"
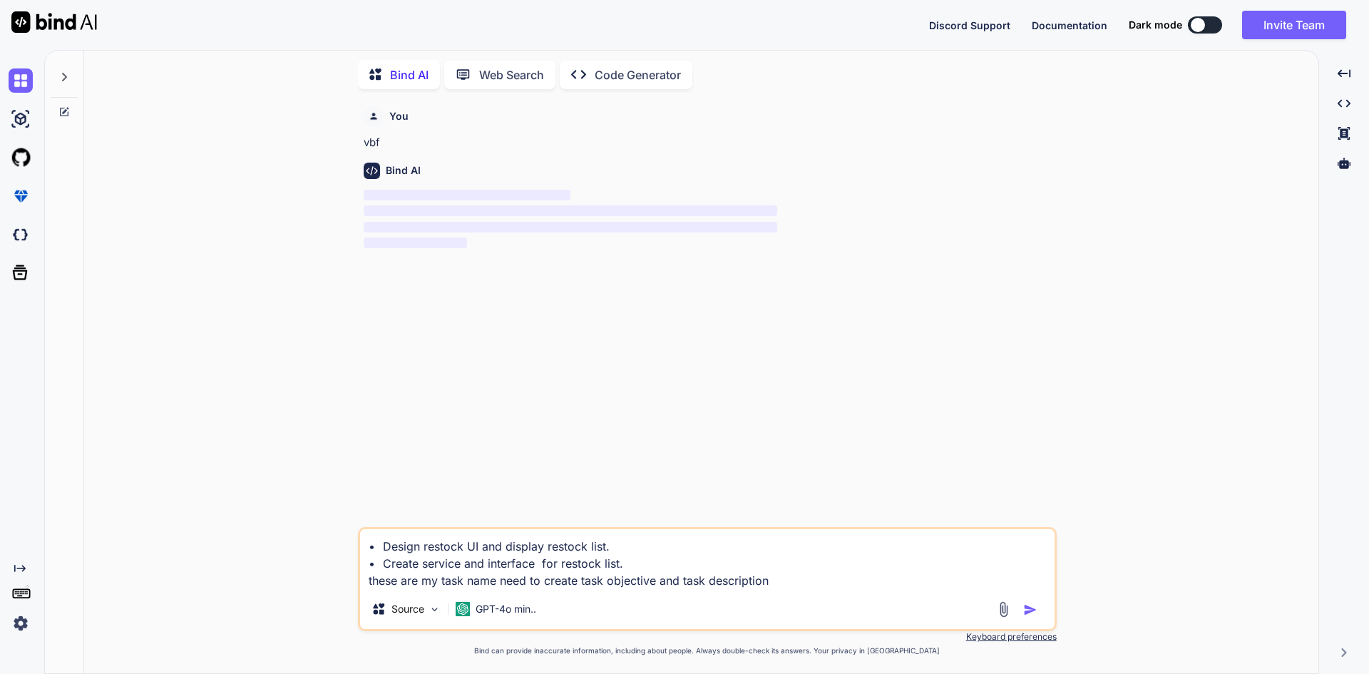
click at [1030, 605] on img "button" at bounding box center [1030, 609] width 14 height 14
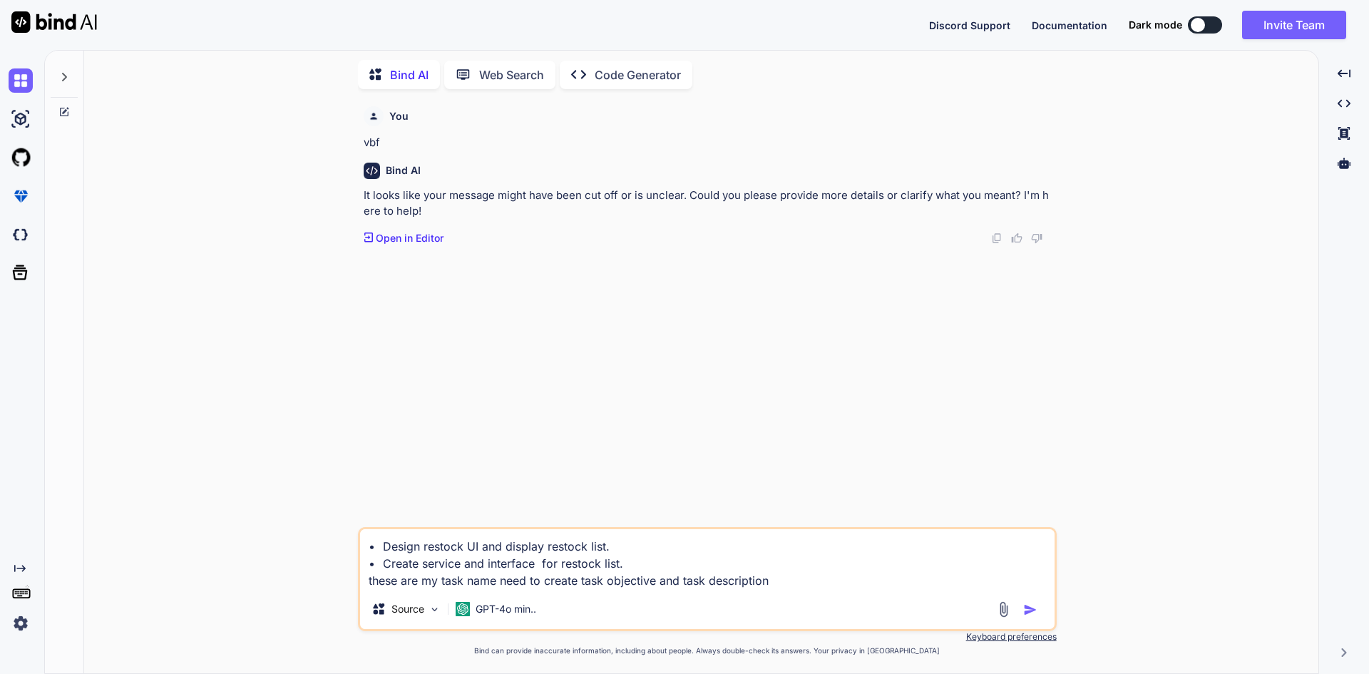
click at [819, 582] on textarea "• Design restock UI and display restock list. • Create service and interface fo…" at bounding box center [707, 559] width 694 height 60
click at [1026, 607] on img "button" at bounding box center [1030, 609] width 14 height 14
type textarea "x"
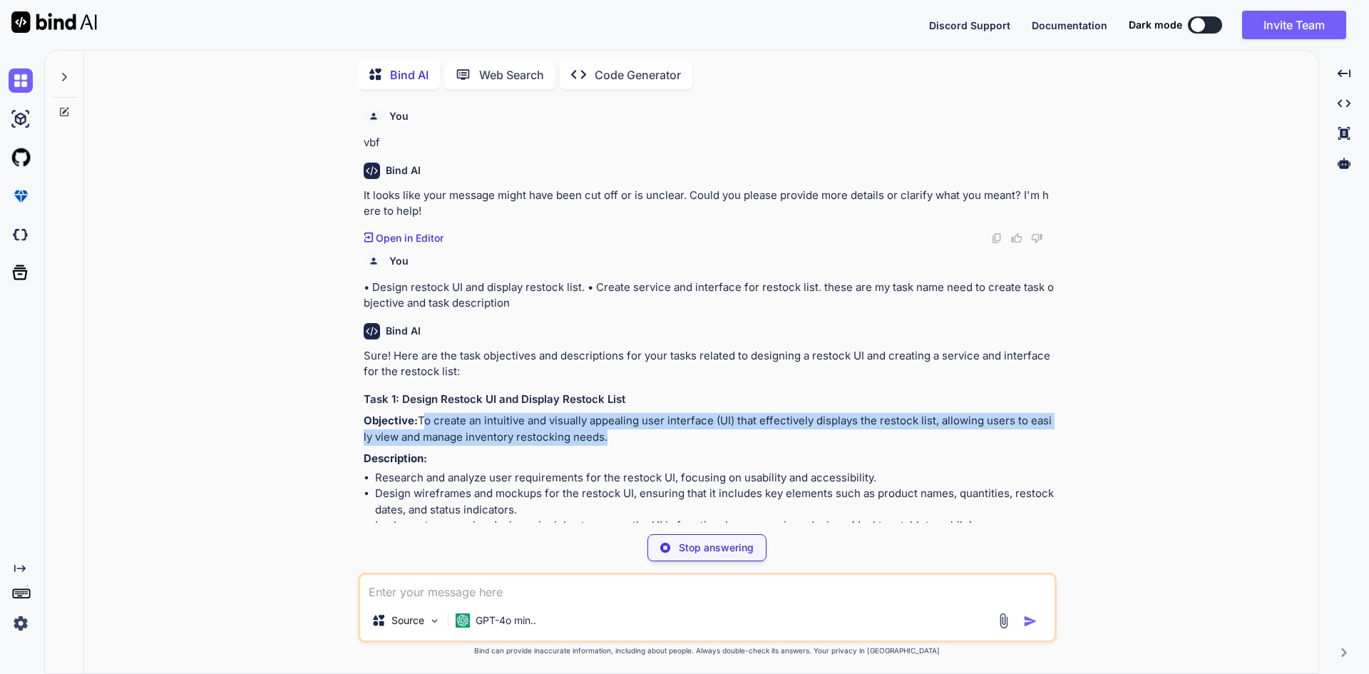
drag, startPoint x: 544, startPoint y: 454, endPoint x: 356, endPoint y: 433, distance: 188.7
click at [356, 433] on div "You vbf Bind AI It looks like your message might have been cut off or is unclea…" at bounding box center [707, 387] width 1223 height 572
copy p "To create an intuitive and visually appealing user interface (UI) that effectiv…"
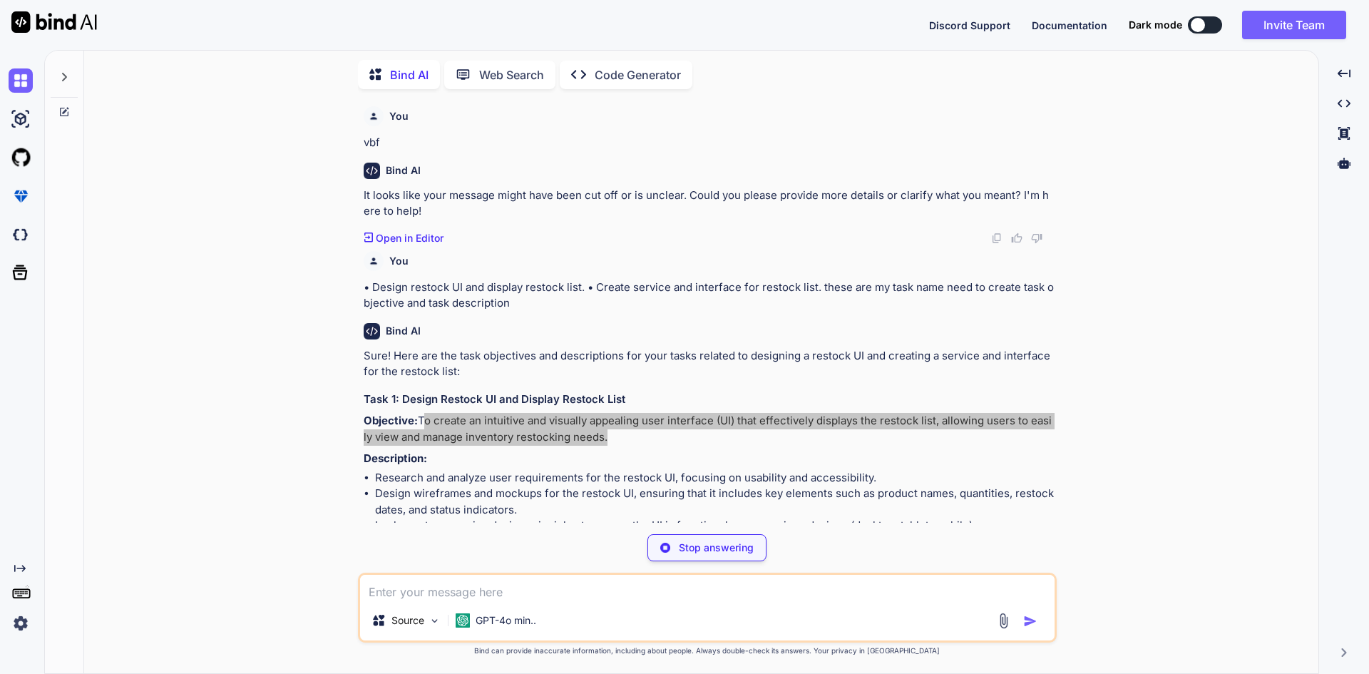
type textarea "x"
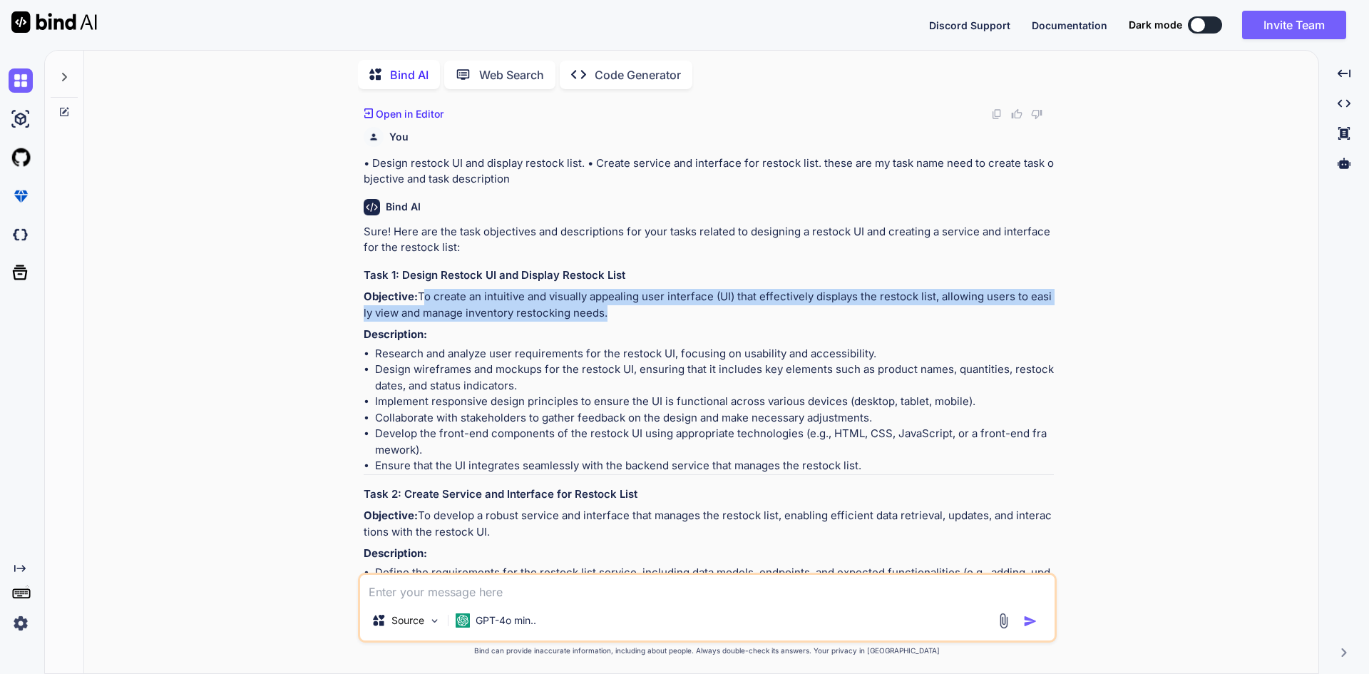
scroll to position [214, 0]
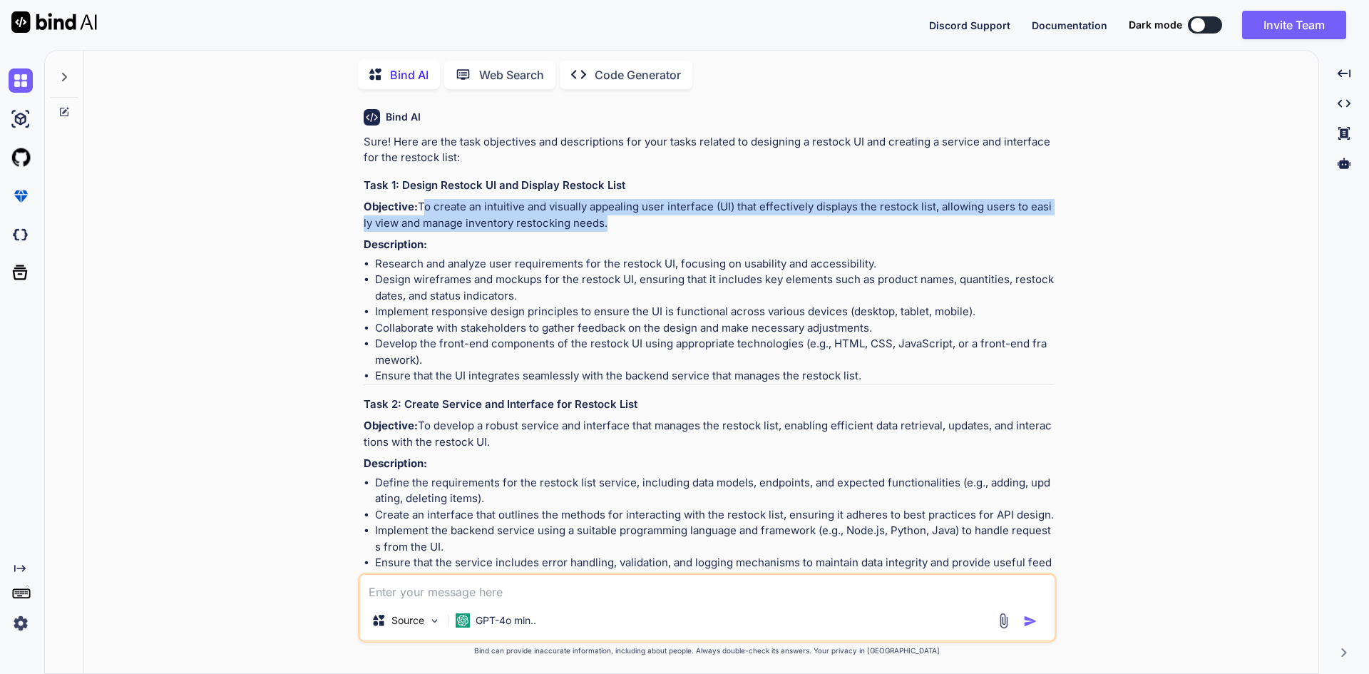
drag, startPoint x: 401, startPoint y: 473, endPoint x: 349, endPoint y: 461, distance: 53.3
click at [349, 461] on div "You vbf Bind AI It looks like your message might have been cut off or is unclea…" at bounding box center [707, 387] width 1223 height 572
copy p "To develop a robust service and interface that manages the restock list, enabli…"
